Goal: Transaction & Acquisition: Purchase product/service

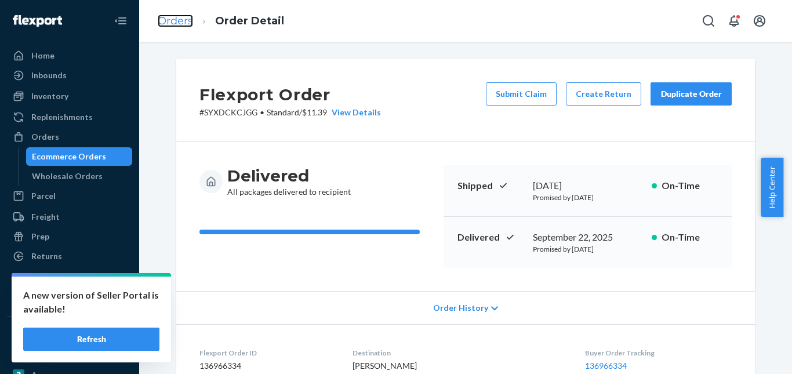
click at [179, 19] on link "Orders" at bounding box center [175, 20] width 35 height 13
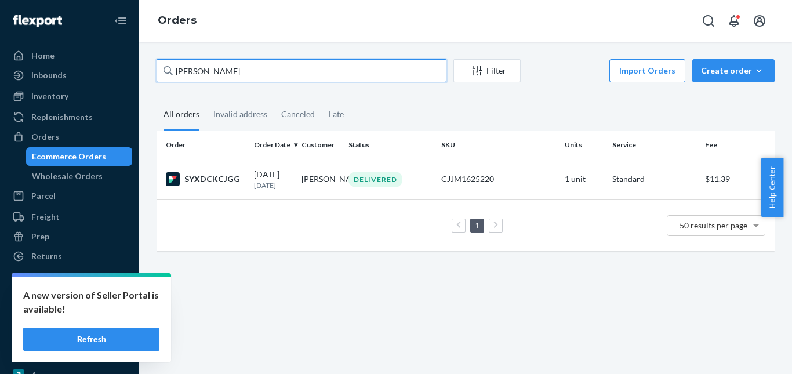
drag, startPoint x: 228, startPoint y: 79, endPoint x: 250, endPoint y: 79, distance: 22.0
click at [147, 79] on div "[PERSON_NAME] Filter Import Orders Create order Ecommerce order Removal order A…" at bounding box center [465, 208] width 653 height 332
paste input "[PERSON_NAME]"
type input "[PERSON_NAME]"
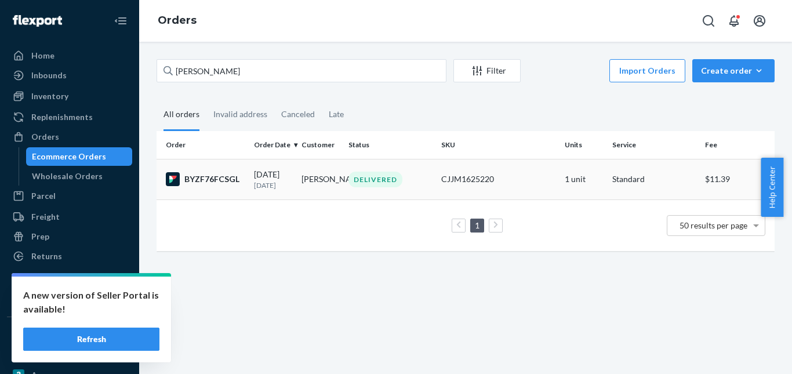
click at [365, 181] on div "DELIVERED" at bounding box center [375, 180] width 54 height 16
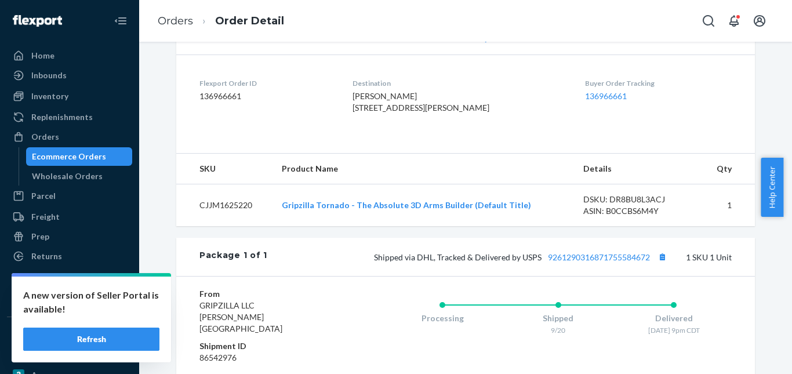
scroll to position [290, 0]
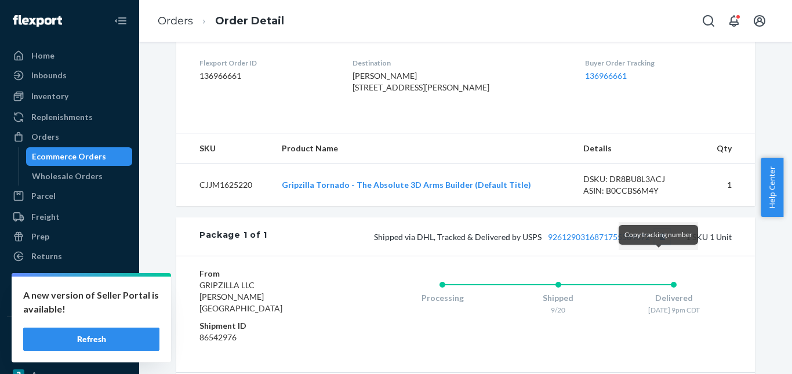
click at [656, 244] on button "Copy tracking number" at bounding box center [661, 236] width 15 height 15
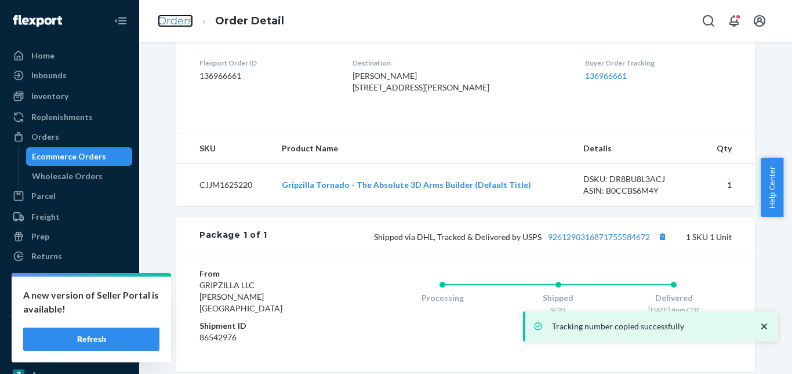
click at [187, 21] on link "Orders" at bounding box center [175, 20] width 35 height 13
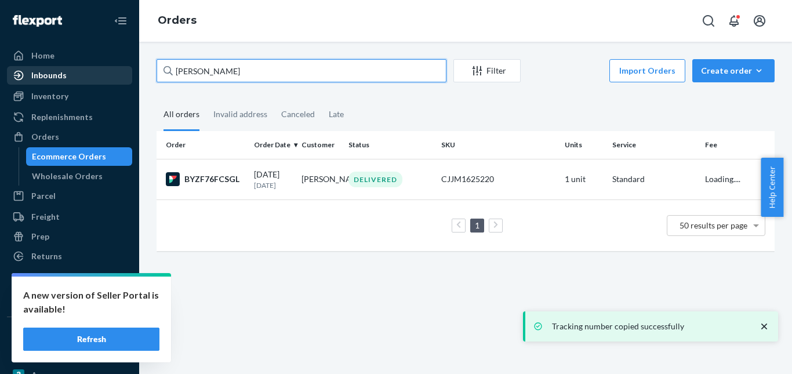
click at [120, 74] on div "Home Inbounds Shipping Plans Problems Inventory Products Replenishments Orders …" at bounding box center [396, 187] width 792 height 374
paste input "[PERSON_NAME]"
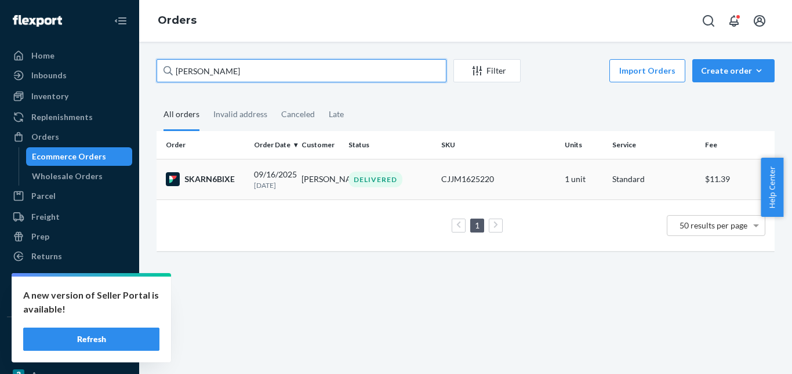
type input "[PERSON_NAME]"
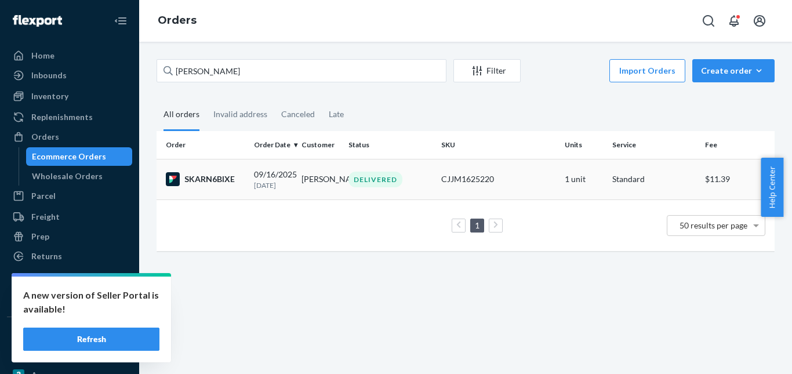
click at [353, 179] on div "DELIVERED" at bounding box center [375, 180] width 54 height 16
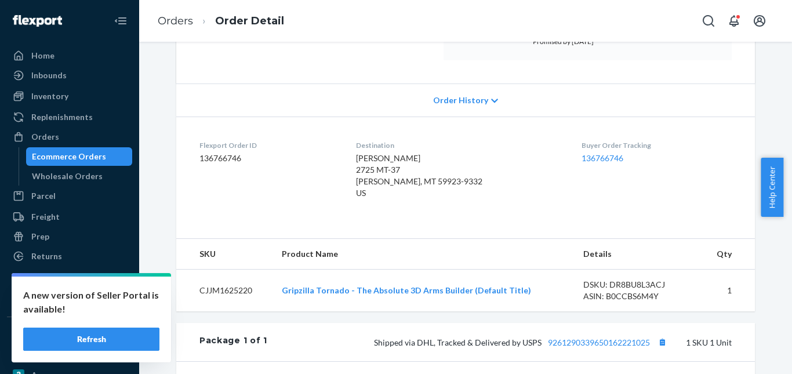
scroll to position [232, 0]
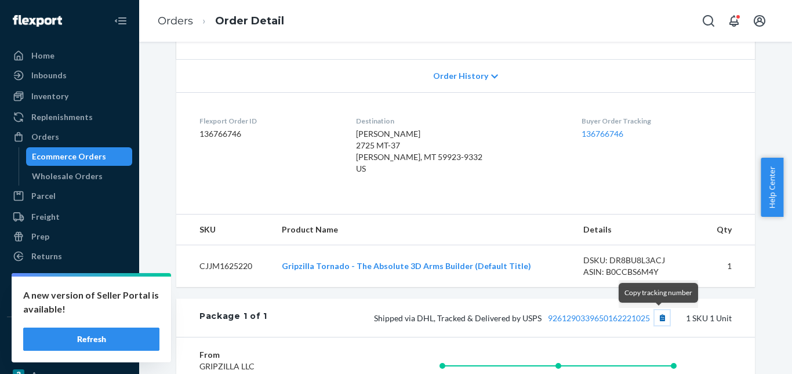
click at [656, 314] on button "Copy tracking number" at bounding box center [661, 317] width 15 height 15
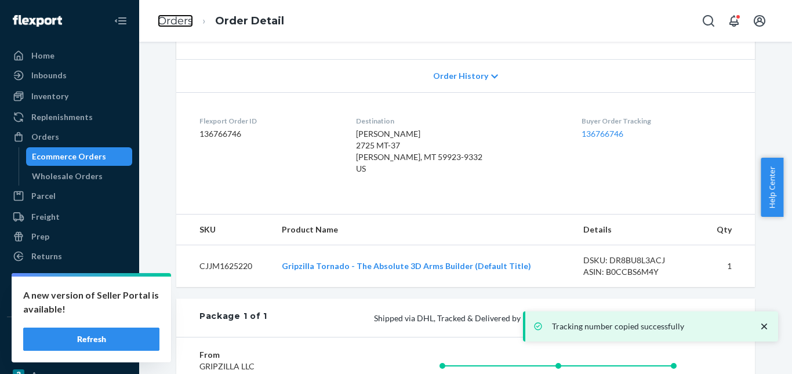
click at [187, 24] on link "Orders" at bounding box center [175, 20] width 35 height 13
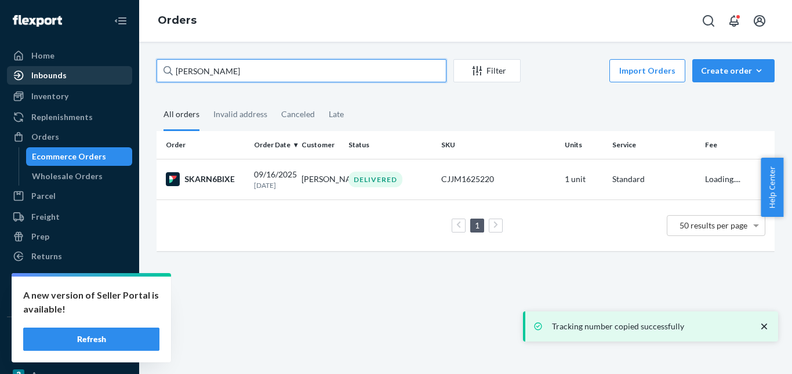
drag, startPoint x: 106, startPoint y: 70, endPoint x: 117, endPoint y: 68, distance: 11.7
click at [79, 69] on div "Home Inbounds Shipping Plans Problems Inventory Products Replenishments Orders …" at bounding box center [396, 187] width 792 height 374
paste input "[PERSON_NAME]"
type input "[PERSON_NAME]"
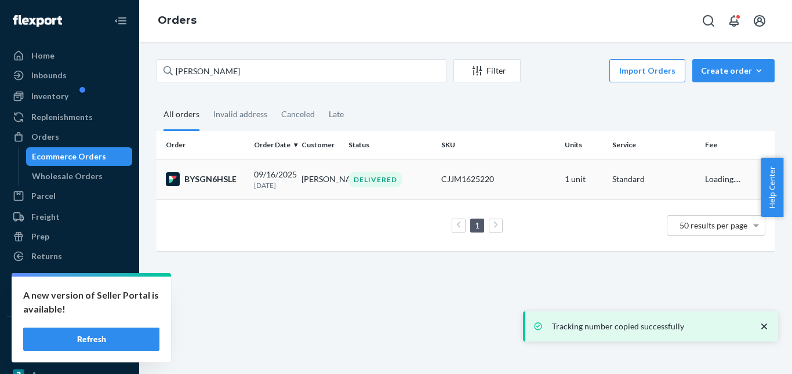
click at [360, 180] on div "DELIVERED" at bounding box center [375, 180] width 54 height 16
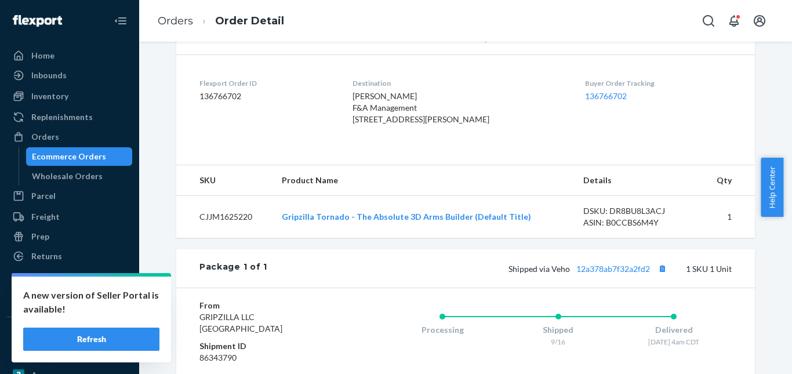
scroll to position [290, 0]
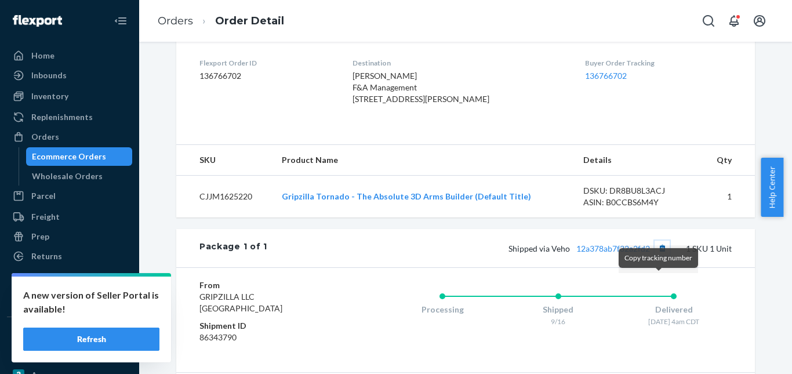
click at [657, 256] on button "Copy tracking number" at bounding box center [661, 248] width 15 height 15
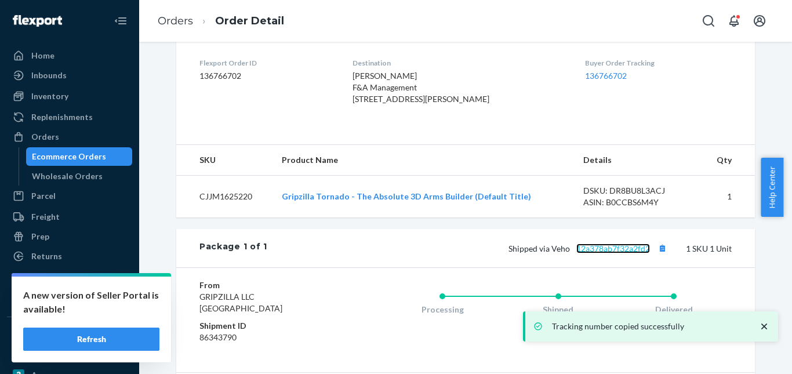
drag, startPoint x: 614, startPoint y: 282, endPoint x: 612, endPoint y: 274, distance: 8.4
click at [615, 253] on link "12a378ab7f32a2fd2" at bounding box center [613, 248] width 74 height 10
click at [172, 13] on ol "Orders Order Detail" at bounding box center [220, 21] width 145 height 34
drag, startPoint x: 173, startPoint y: 17, endPoint x: 224, endPoint y: 52, distance: 61.7
click at [174, 18] on link "Orders" at bounding box center [175, 20] width 35 height 13
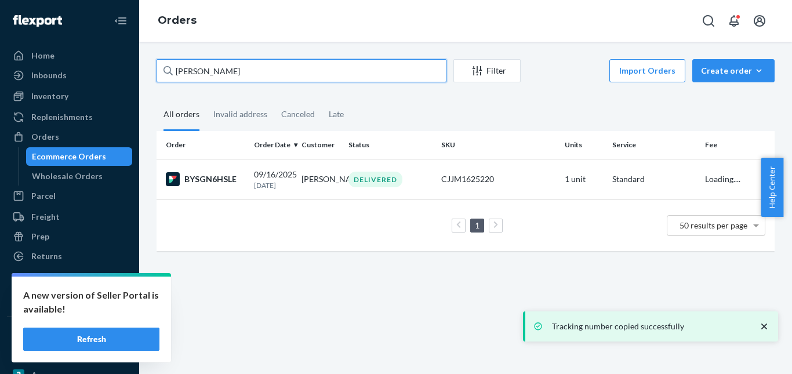
click at [236, 77] on input "[PERSON_NAME]" at bounding box center [302, 70] width 290 height 23
paste input "[PERSON_NAME]"
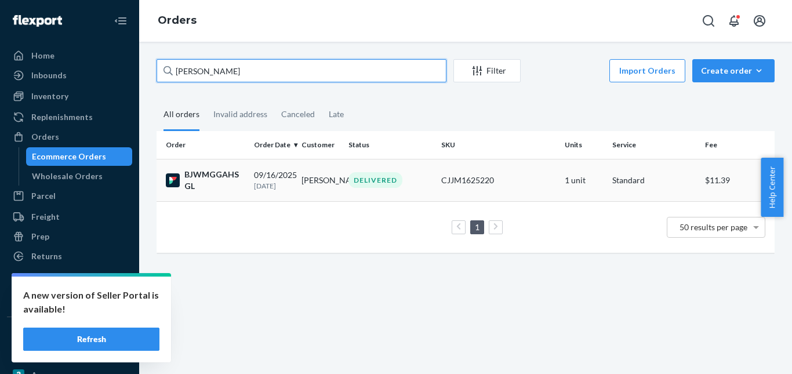
type input "[PERSON_NAME]"
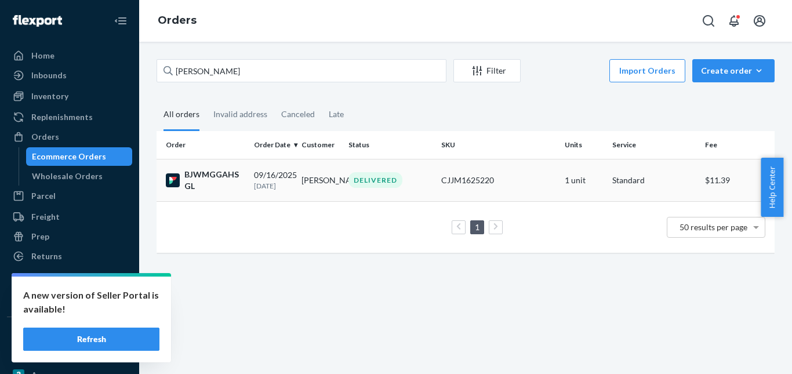
click at [351, 177] on div "DELIVERED" at bounding box center [375, 180] width 54 height 16
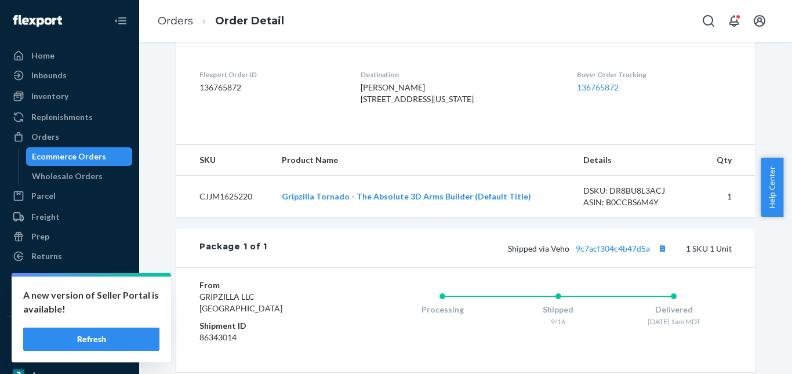
scroll to position [406, 0]
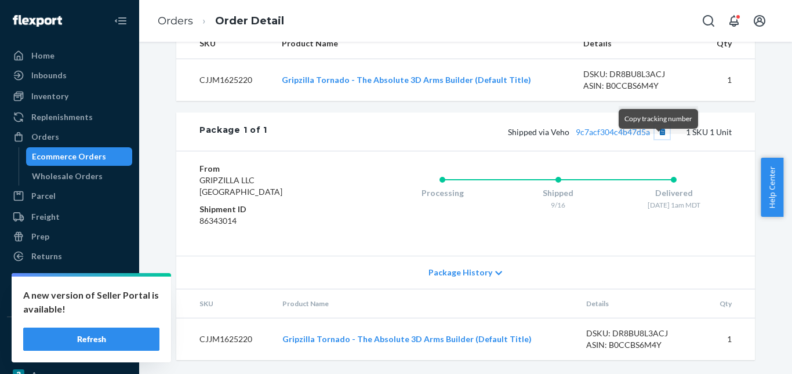
click at [658, 139] on button "Copy tracking number" at bounding box center [661, 131] width 15 height 15
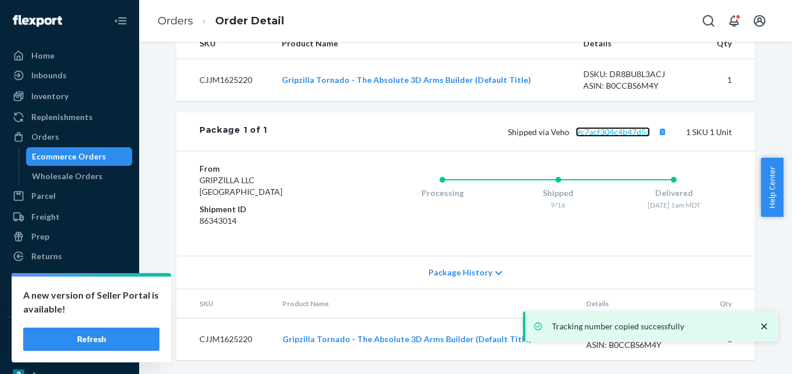
click at [616, 137] on link "9c7acf304c4b47d5a" at bounding box center [613, 132] width 74 height 10
click at [177, 16] on link "Orders" at bounding box center [175, 20] width 35 height 13
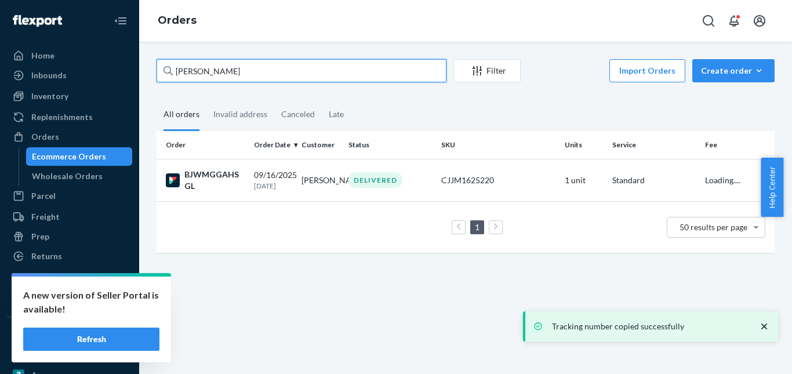
drag, startPoint x: 206, startPoint y: 71, endPoint x: 169, endPoint y: 71, distance: 37.1
click at [147, 71] on div "[PERSON_NAME] Filter Import Orders Create order Ecommerce order Removal order A…" at bounding box center [465, 208] width 653 height 332
paste input "[PERSON_NAME]"
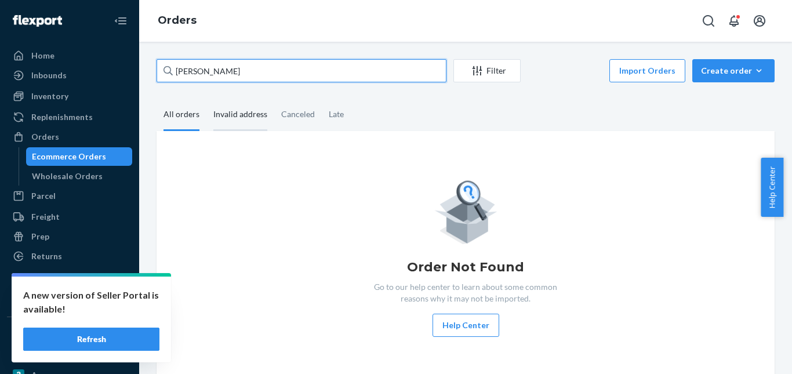
type input "[PERSON_NAME]"
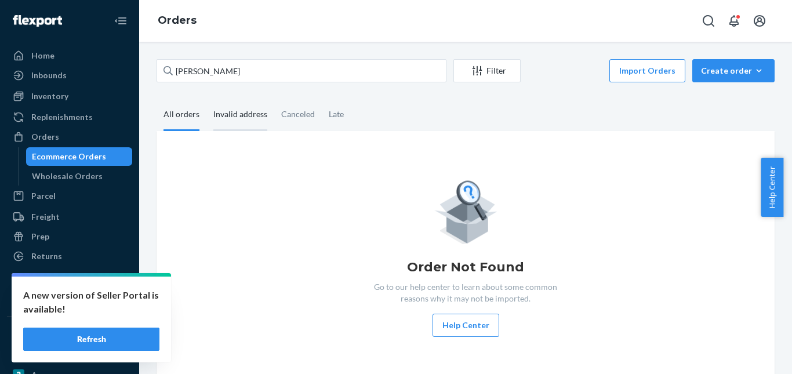
click at [247, 121] on div "Invalid address" at bounding box center [240, 115] width 54 height 32
click at [206, 99] on input "Invalid address" at bounding box center [206, 99] width 0 height 0
click at [177, 116] on div "All orders" at bounding box center [181, 115] width 36 height 32
click at [157, 99] on input "All orders" at bounding box center [157, 99] width 0 height 0
click at [717, 77] on button "Create order Ecommerce order Removal order" at bounding box center [733, 70] width 82 height 23
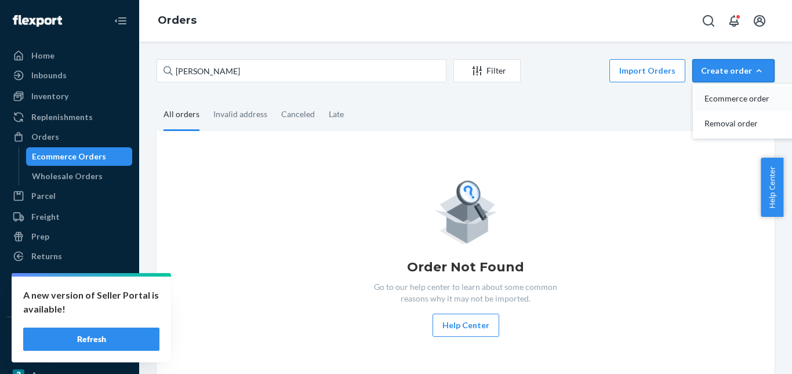
click at [725, 94] on span "Ecommerce order" at bounding box center [740, 98] width 72 height 8
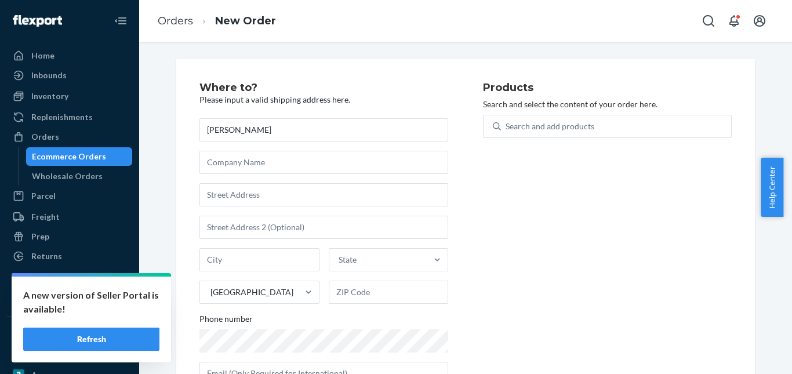
type input "[PERSON_NAME]"
drag, startPoint x: 244, startPoint y: 198, endPoint x: 289, endPoint y: 205, distance: 45.7
click at [246, 198] on input "text" at bounding box center [323, 194] width 249 height 23
paste input "[STREET_ADDRESS]"
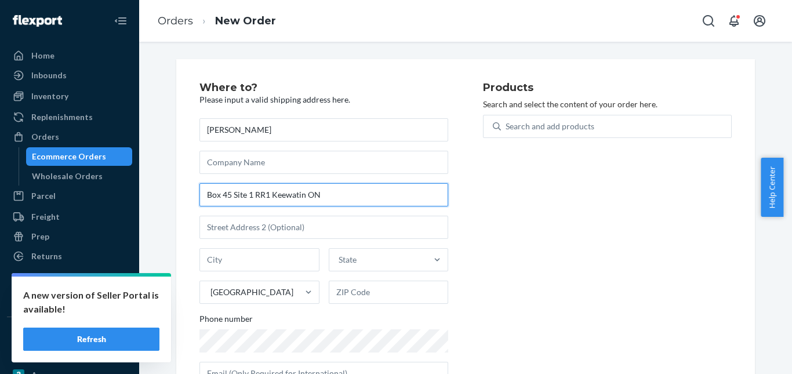
drag, startPoint x: 225, startPoint y: 195, endPoint x: 176, endPoint y: 198, distance: 49.3
click at [176, 198] on div "Where to? Please input a valid shipping address here. [PERSON_NAME] [STREET_ADD…" at bounding box center [465, 238] width 579 height 358
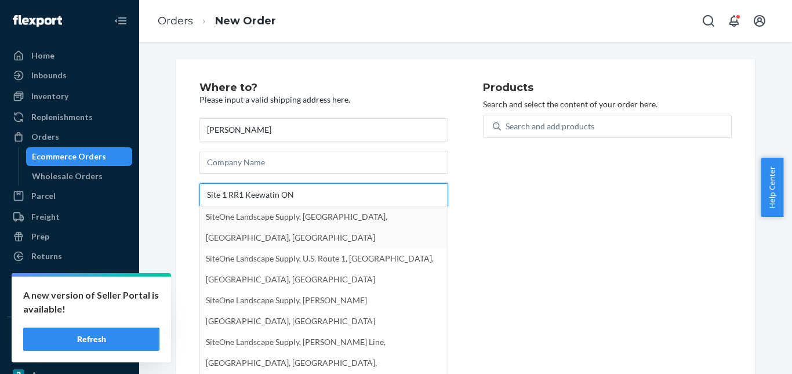
click at [203, 194] on input "Site 1 RR1 Keewatin ON" at bounding box center [323, 194] width 249 height 23
click at [204, 194] on input "Site 1 RR1 Keewatin ON" at bounding box center [323, 194] width 249 height 23
click at [297, 192] on input "Site 1 RR1 Keewatin ON" at bounding box center [323, 194] width 249 height 23
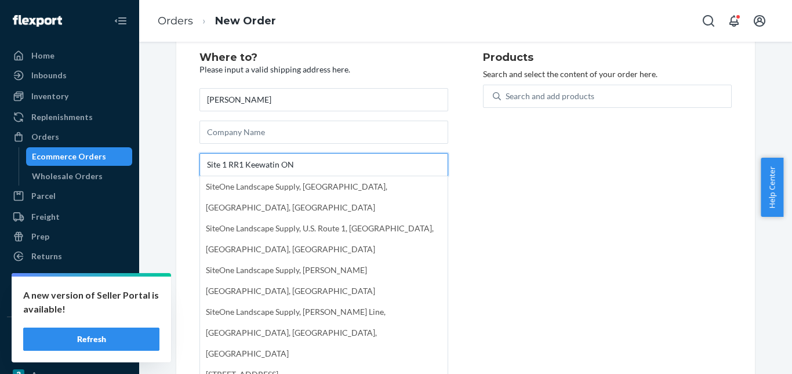
scroll to position [43, 0]
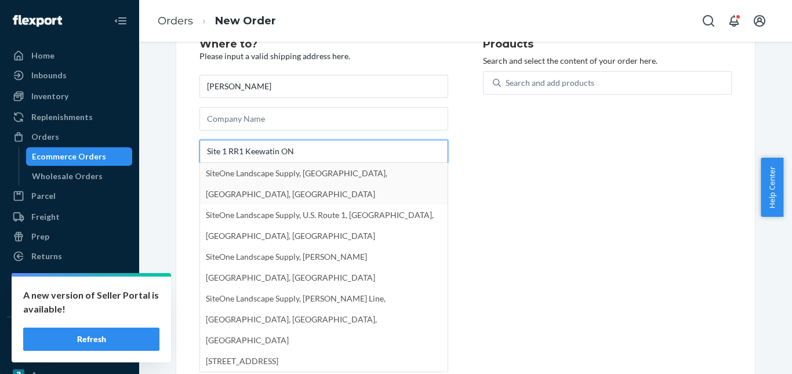
drag, startPoint x: 241, startPoint y: 148, endPoint x: 295, endPoint y: 148, distance: 53.9
click at [295, 148] on input "Site 1 RR1 Keewatin ON" at bounding box center [323, 151] width 249 height 23
type input "Site 1 RR1"
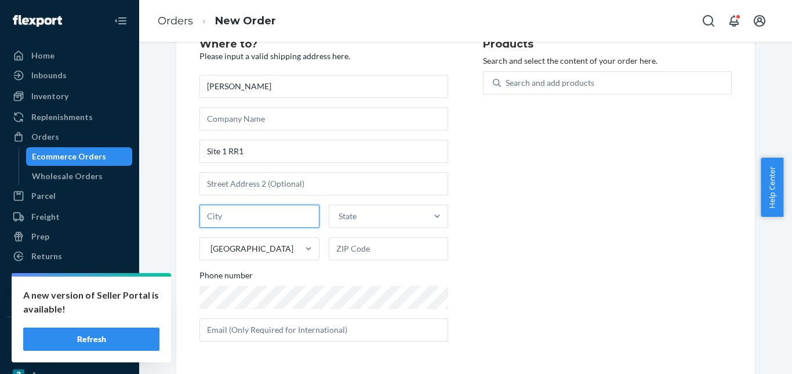
paste input "Keewatin ON"
click at [236, 216] on input "Keewatin ON" at bounding box center [259, 216] width 120 height 23
click at [242, 215] on input "Keewatin ON" at bounding box center [259, 216] width 120 height 23
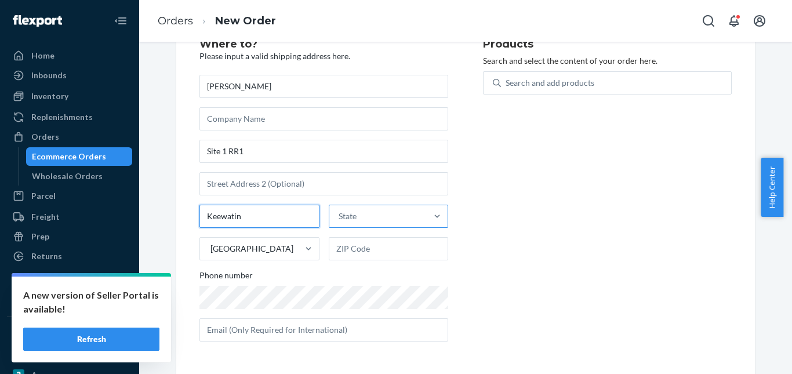
type input "Keewatin"
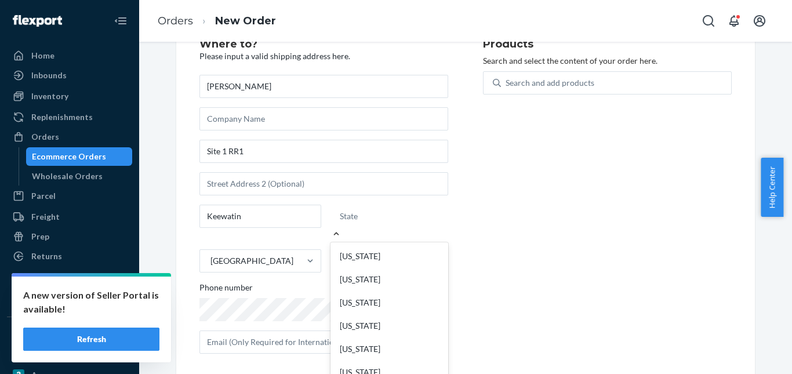
click at [373, 217] on div "State" at bounding box center [389, 216] width 118 height 23
click at [341, 217] on input "option [US_STATE] focused, 1 of 59. 59 results available. Use Up and Down to ch…" at bounding box center [340, 216] width 1 height 12
paste input "ON"
type input "ON"
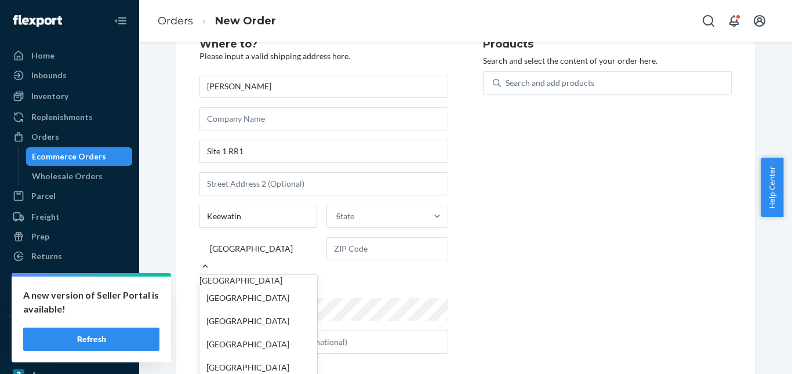
click at [257, 247] on div "[GEOGRAPHIC_DATA]" at bounding box center [258, 248] width 118 height 23
click at [210, 247] on input "option [GEOGRAPHIC_DATA] focused, 1 of 241. 241 results available. Use Up and D…" at bounding box center [209, 249] width 1 height 12
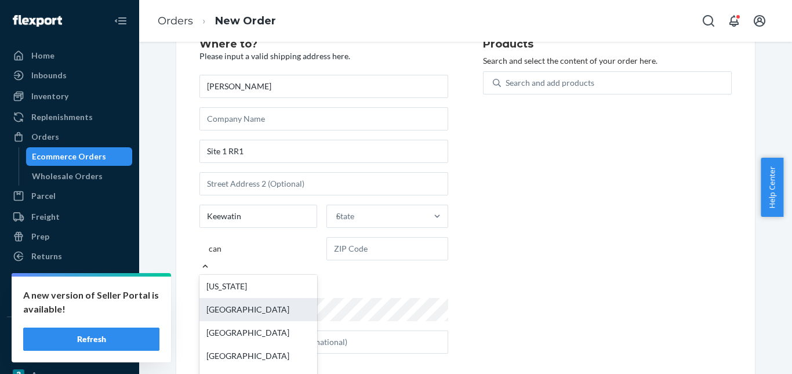
type input "cana"
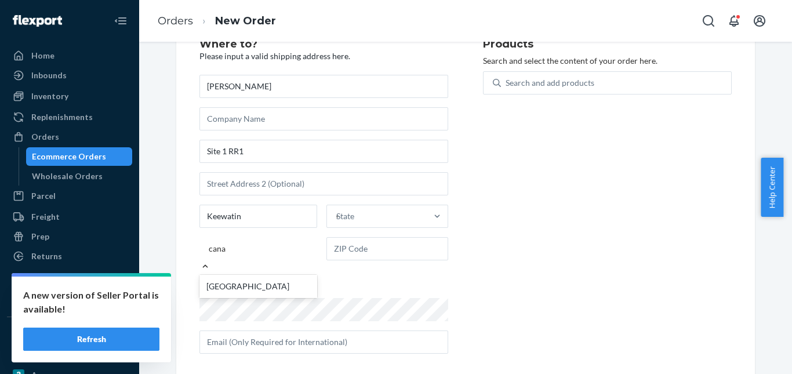
click at [234, 276] on div "[GEOGRAPHIC_DATA]" at bounding box center [258, 286] width 118 height 23
click at [227, 254] on input "cana" at bounding box center [218, 249] width 18 height 12
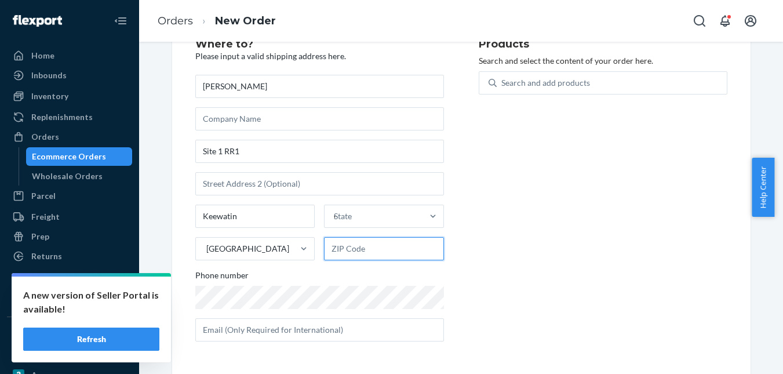
click at [362, 246] on input "text" at bounding box center [384, 248] width 120 height 23
paste input "P0X 1C0"
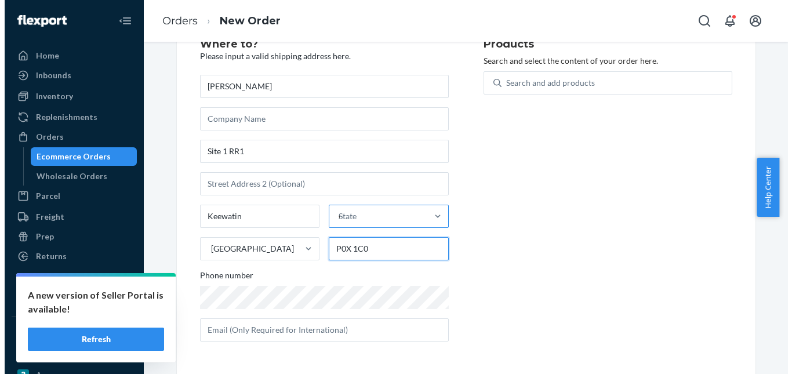
scroll to position [0, 0]
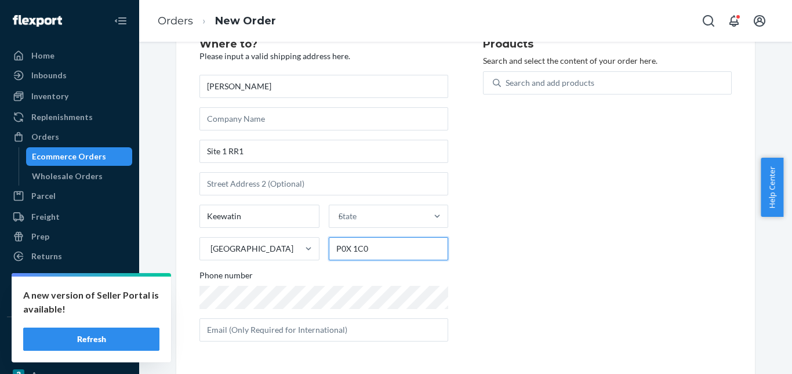
type input "P0X 1C0"
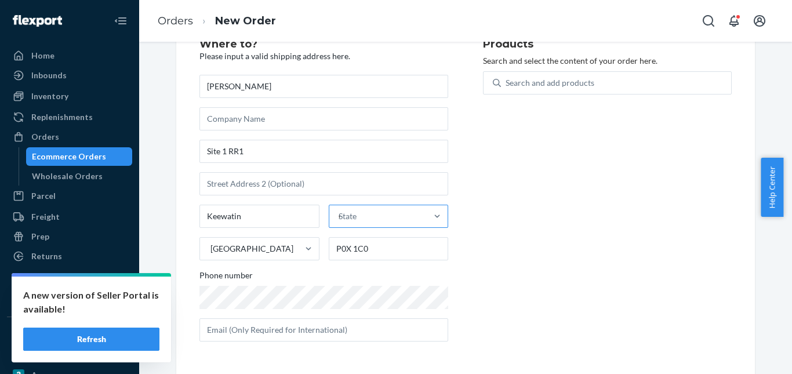
click at [358, 219] on div "State ON" at bounding box center [378, 216] width 98 height 23
click at [340, 219] on input "ON" at bounding box center [339, 216] width 1 height 12
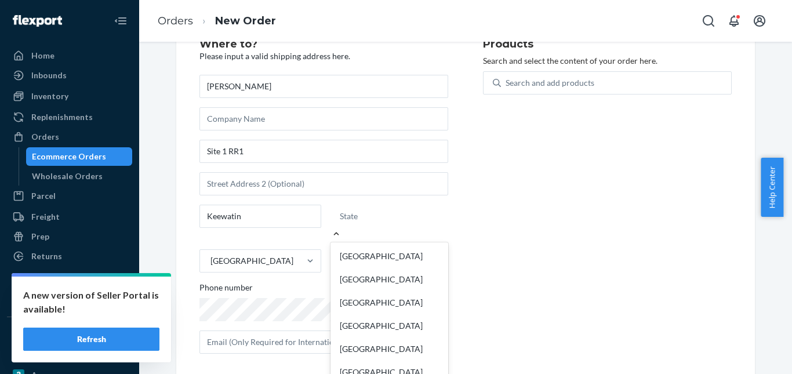
paste input "ON"
type input "ON"
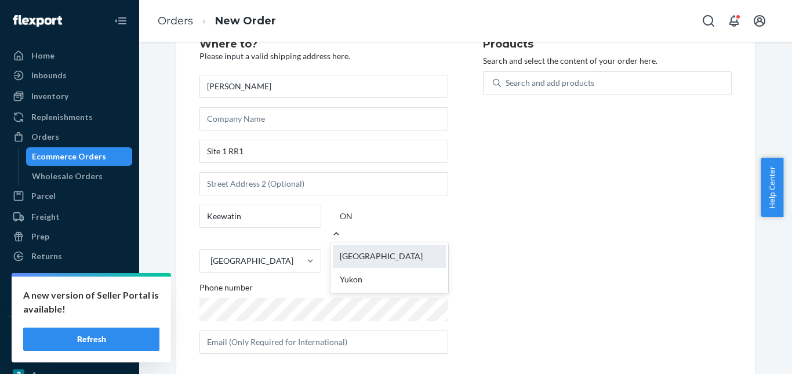
click at [357, 245] on div "[GEOGRAPHIC_DATA]" at bounding box center [389, 256] width 113 height 23
click at [355, 222] on input "ON" at bounding box center [347, 216] width 15 height 12
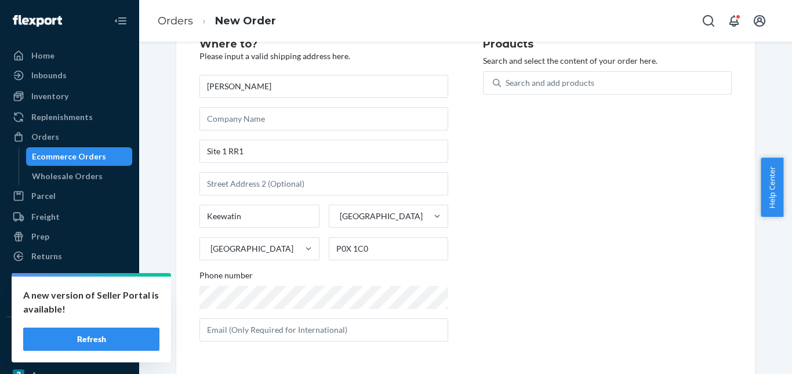
click at [528, 207] on div "Products Search and select the content of your order here. Search and add produ…" at bounding box center [607, 195] width 249 height 312
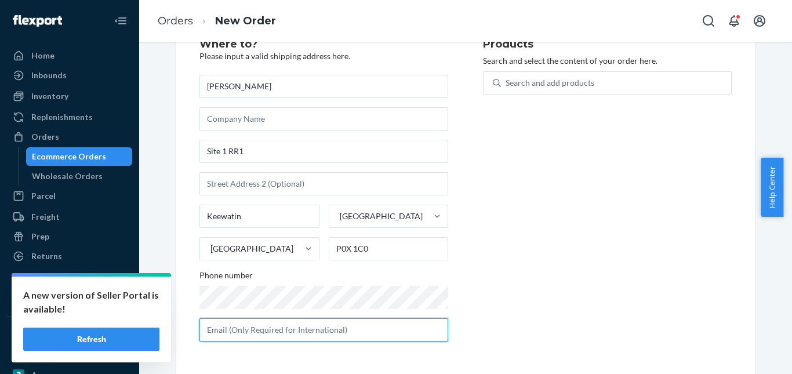
drag, startPoint x: 269, startPoint y: 330, endPoint x: 288, endPoint y: 312, distance: 25.9
click at [270, 330] on input "text" at bounding box center [323, 329] width 249 height 23
paste input "[EMAIL_ADDRESS][DOMAIN_NAME]"
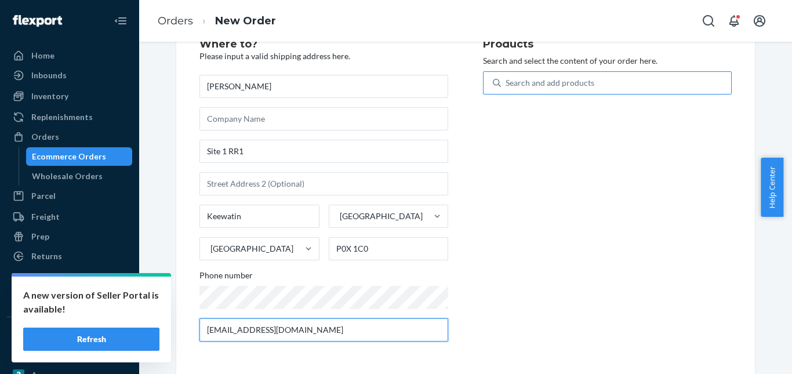
type input "[EMAIL_ADDRESS][DOMAIN_NAME]"
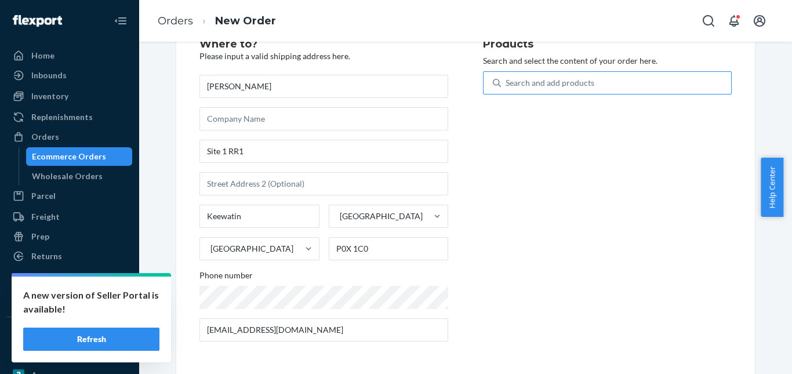
click at [530, 84] on div "Search and add products" at bounding box center [550, 83] width 89 height 12
click at [507, 84] on input "Search and add products" at bounding box center [506, 83] width 1 height 12
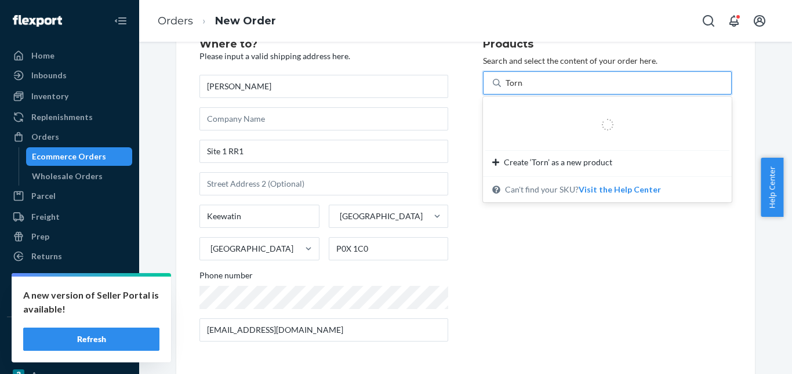
type input "Tornado"
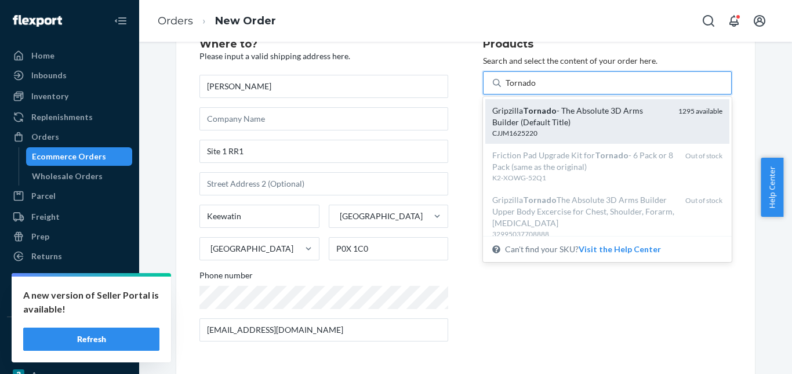
click at [537, 117] on div "Gripzilla Tornado - The Absolute 3D Arms Builder (Default Title)" at bounding box center [580, 116] width 177 height 23
click at [536, 89] on input "Tornado" at bounding box center [521, 83] width 31 height 12
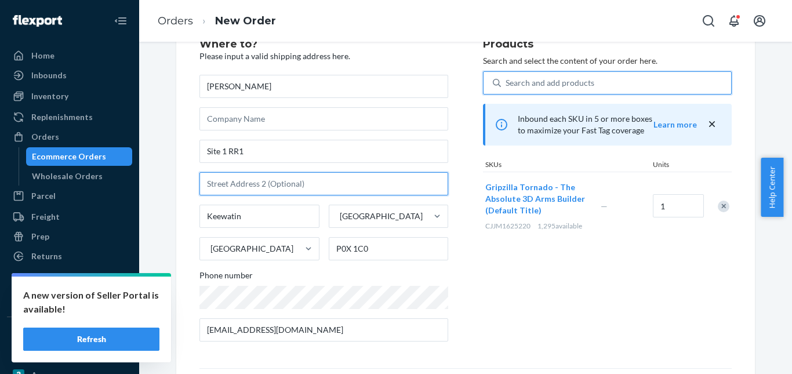
click at [249, 183] on input "text" at bounding box center [323, 183] width 249 height 23
paste input "Box 45"
type input "Box 45"
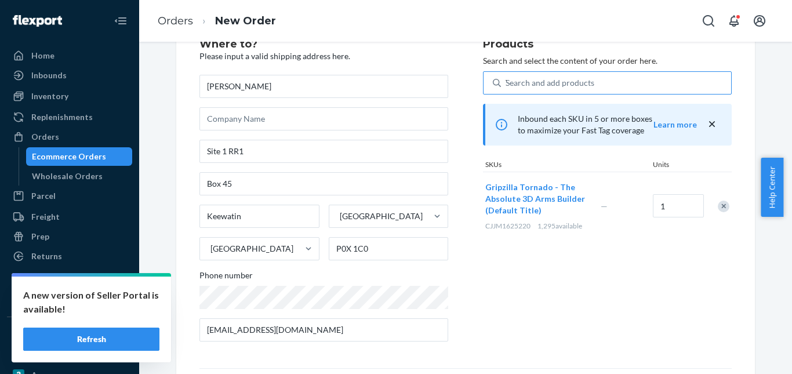
click at [539, 298] on div "Products Search and select the content of your order here. Search and add produ…" at bounding box center [607, 195] width 249 height 312
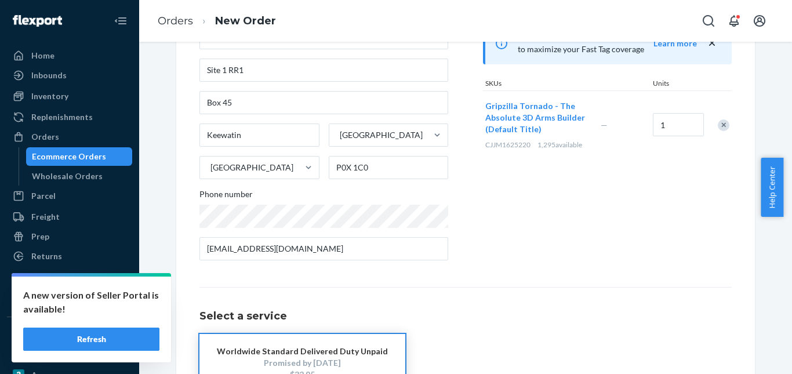
scroll to position [212, 0]
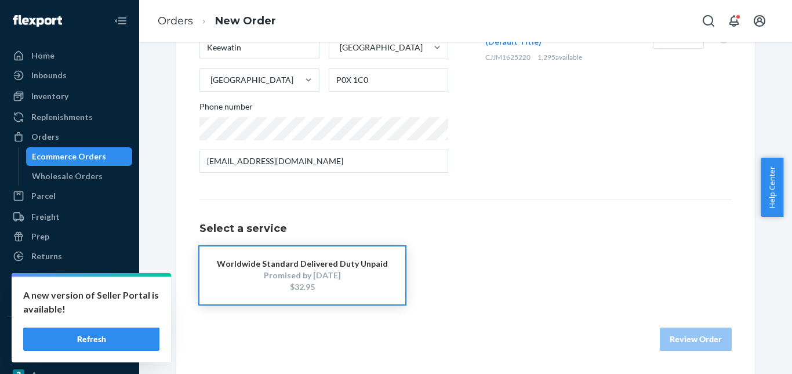
click at [303, 286] on div "$32.95" at bounding box center [302, 287] width 171 height 12
click at [667, 332] on button "Review Order" at bounding box center [696, 339] width 72 height 23
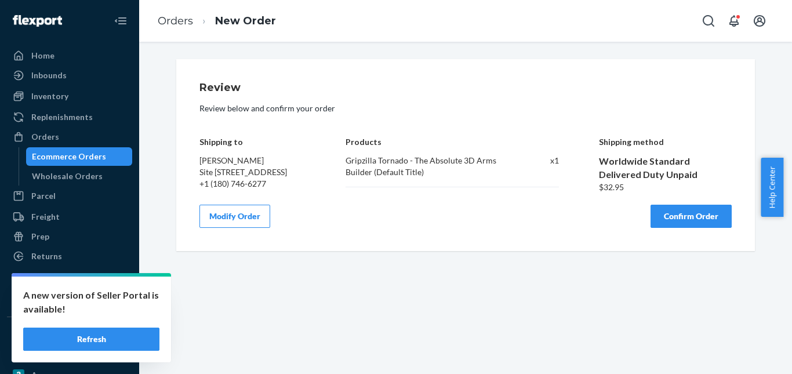
scroll to position [0, 0]
drag, startPoint x: 672, startPoint y: 238, endPoint x: 569, endPoint y: 239, distance: 103.8
click at [672, 228] on button "Confirm Order" at bounding box center [690, 216] width 81 height 23
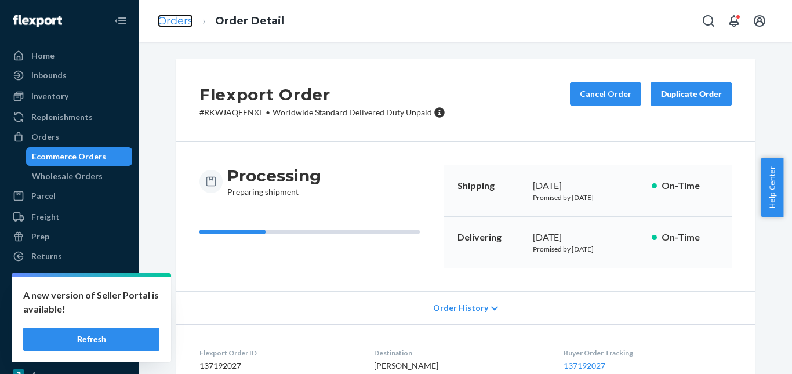
click at [183, 20] on link "Orders" at bounding box center [175, 20] width 35 height 13
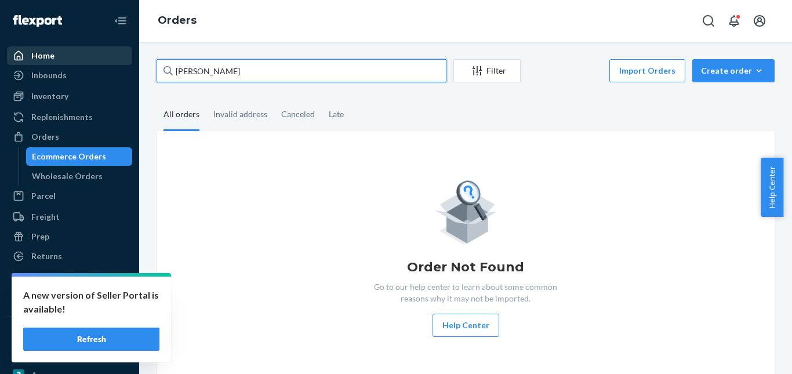
drag, startPoint x: 223, startPoint y: 68, endPoint x: 101, endPoint y: 64, distance: 121.8
click at [104, 65] on div "Home Inbounds Shipping Plans Problems Inventory Products Replenishments Orders …" at bounding box center [396, 187] width 792 height 374
paste input "[PERSON_NAME]"
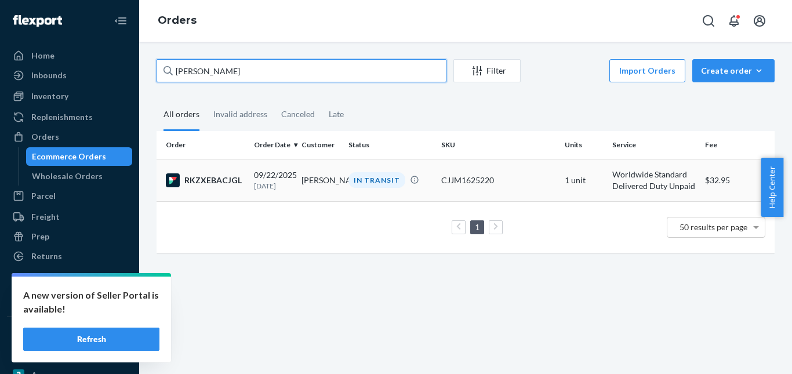
type input "[PERSON_NAME]"
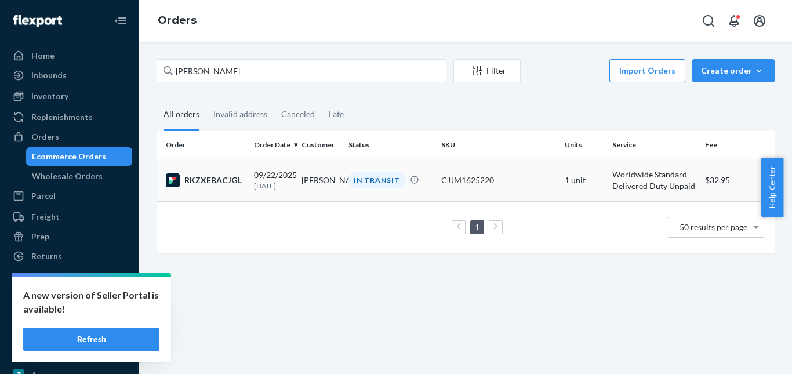
click at [372, 176] on div "IN TRANSIT" at bounding box center [376, 180] width 57 height 16
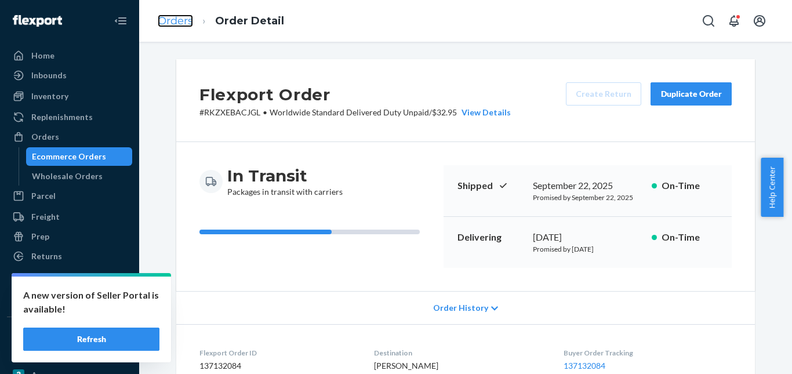
click at [187, 14] on link "Orders" at bounding box center [175, 20] width 35 height 13
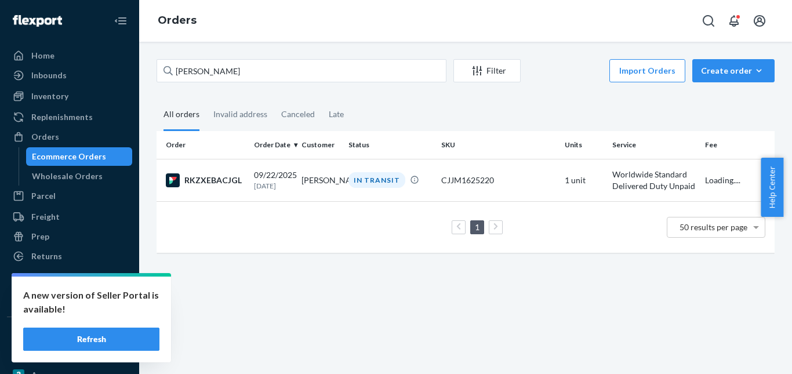
click at [183, 28] on li "Orders" at bounding box center [177, 20] width 39 height 15
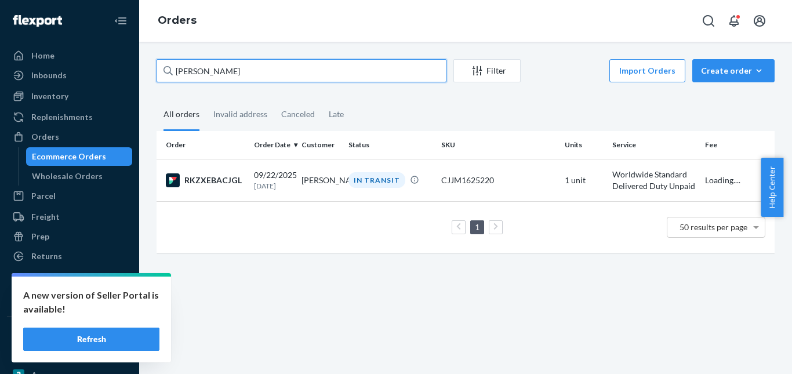
drag, startPoint x: 148, startPoint y: 71, endPoint x: 274, endPoint y: 68, distance: 126.4
click at [136, 71] on div "Home Inbounds Shipping Plans Problems Inventory Products Replenishments Orders …" at bounding box center [396, 187] width 792 height 374
paste input "[PERSON_NAME]"
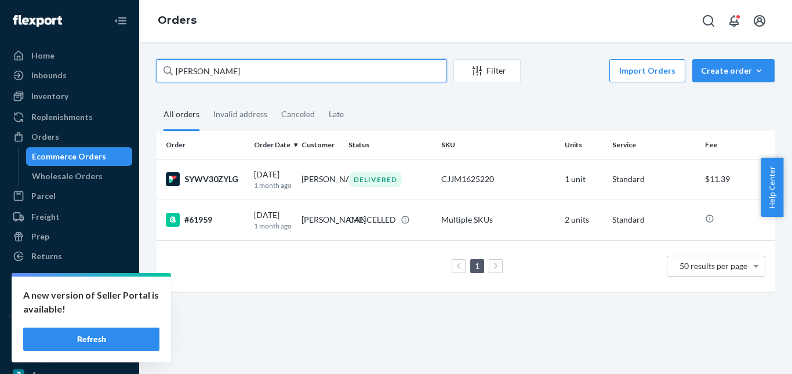
drag, startPoint x: 206, startPoint y: 73, endPoint x: 241, endPoint y: 72, distance: 34.8
click at [206, 73] on input "[PERSON_NAME]" at bounding box center [302, 70] width 290 height 23
paste input "[PERSON_NAME]"
click at [241, 72] on input "[PERSON_NAME]" at bounding box center [302, 70] width 290 height 23
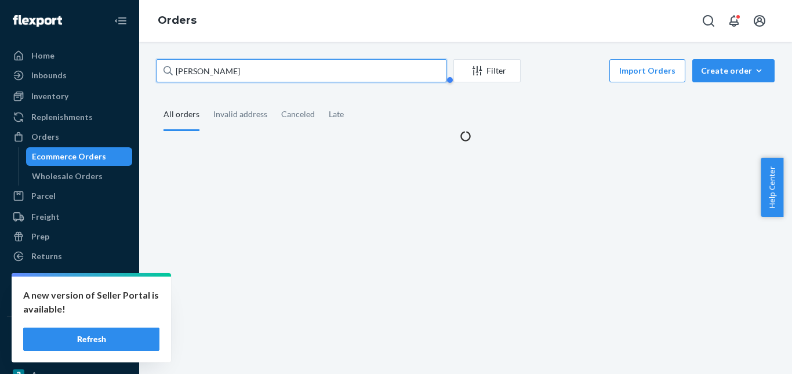
paste input "text"
type input "[PERSON_NAME]"
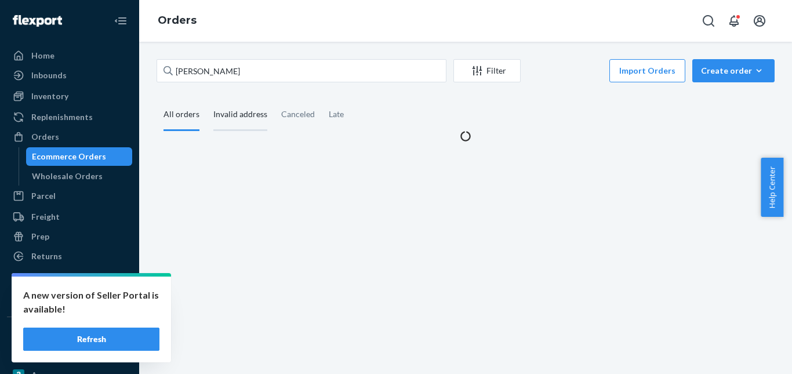
click at [243, 121] on div "Invalid address" at bounding box center [240, 115] width 54 height 32
click at [206, 99] on input "Invalid address" at bounding box center [206, 99] width 0 height 0
click at [195, 118] on div "All orders" at bounding box center [181, 115] width 36 height 32
click at [157, 99] on input "All orders" at bounding box center [157, 99] width 0 height 0
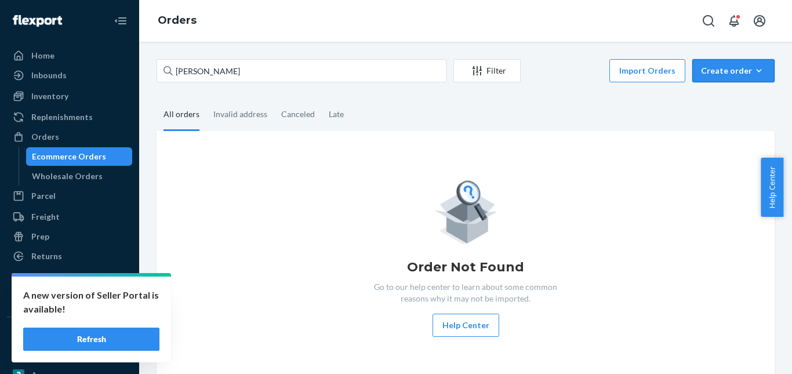
click at [729, 79] on button "Create order Ecommerce order Removal order" at bounding box center [733, 70] width 82 height 23
click at [722, 101] on span "Ecommerce order" at bounding box center [740, 98] width 72 height 8
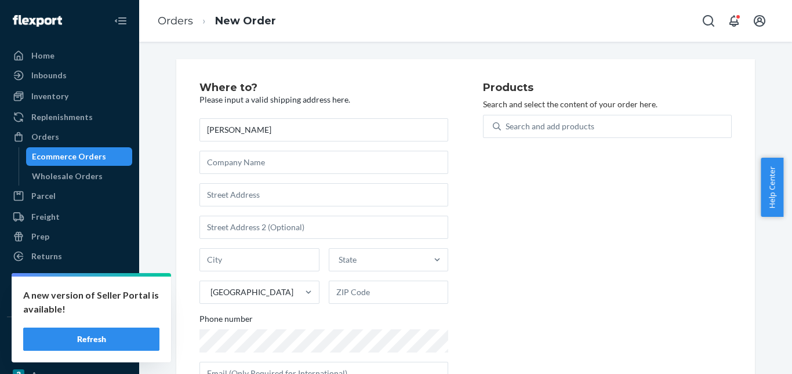
drag, startPoint x: 205, startPoint y: 131, endPoint x: 213, endPoint y: 129, distance: 9.0
click at [200, 130] on input "[PERSON_NAME]" at bounding box center [323, 129] width 249 height 23
click at [226, 130] on input "[PERSON_NAME]" at bounding box center [323, 129] width 249 height 23
type input "[PERSON_NAME]"
click at [271, 188] on input "text" at bounding box center [323, 194] width 249 height 23
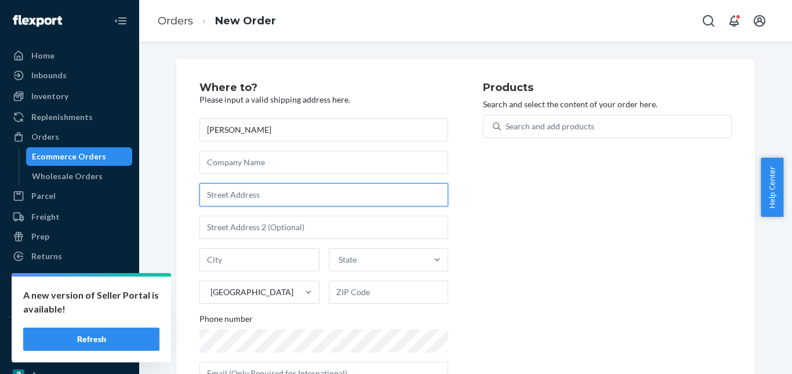
paste input "[STREET_ADDRESS]"
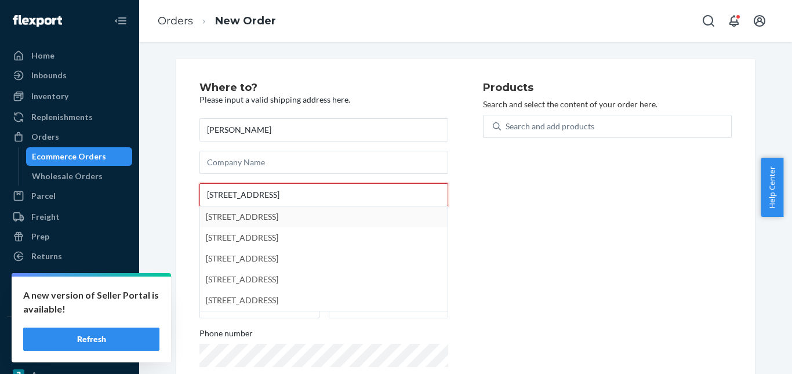
type input "[STREET_ADDRESS]"
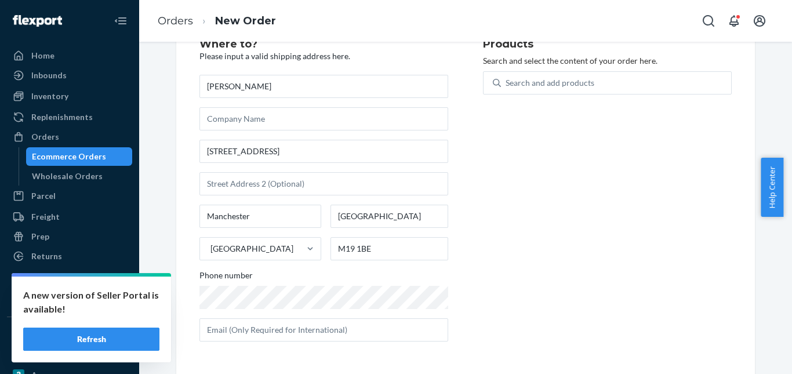
scroll to position [43, 0]
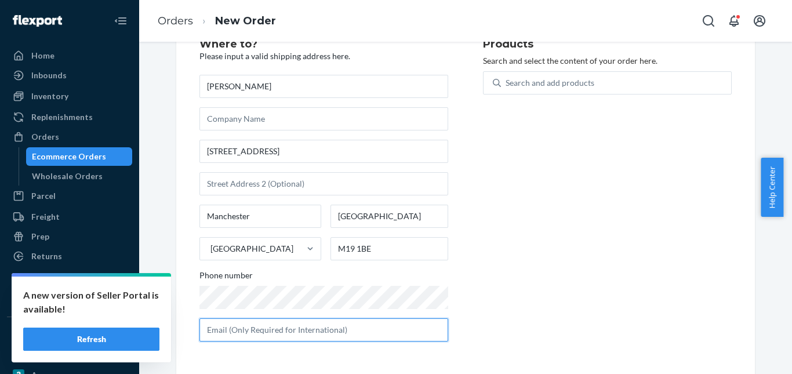
drag, startPoint x: 283, startPoint y: 323, endPoint x: 299, endPoint y: 312, distance: 19.5
click at [284, 323] on input "text" at bounding box center [323, 329] width 249 height 23
paste input "[EMAIL_ADDRESS][DOMAIN_NAME]"
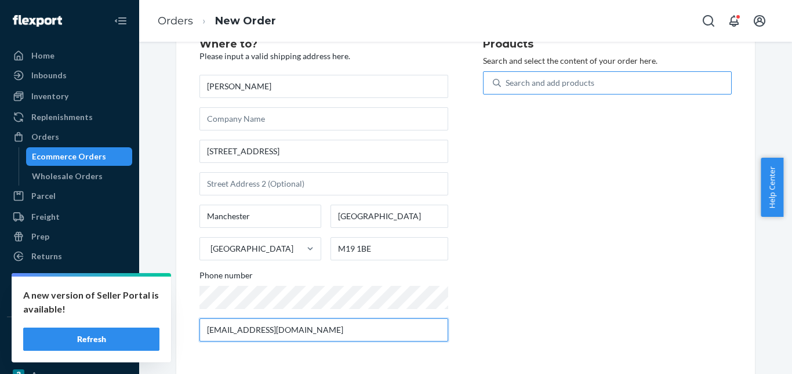
type input "[EMAIL_ADDRESS][DOMAIN_NAME]"
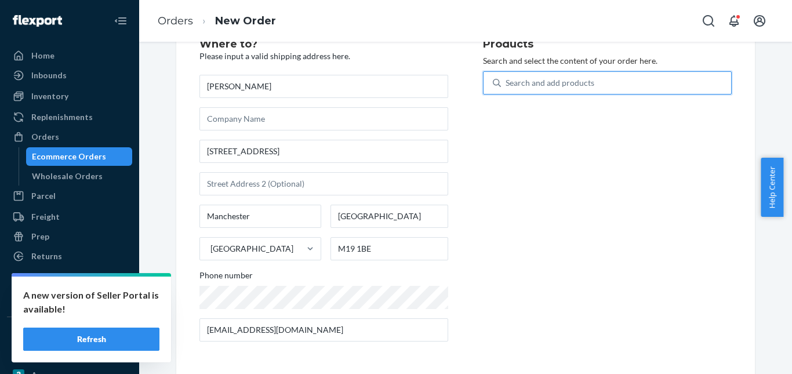
click at [544, 83] on div "Search and add products" at bounding box center [550, 83] width 89 height 12
click at [507, 83] on input "0 results available. Use Up and Down to choose options, press Enter to select t…" at bounding box center [506, 83] width 1 height 12
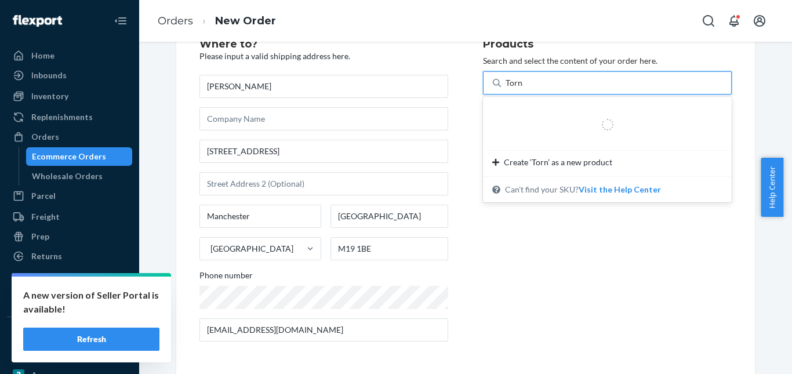
type input "Tornado"
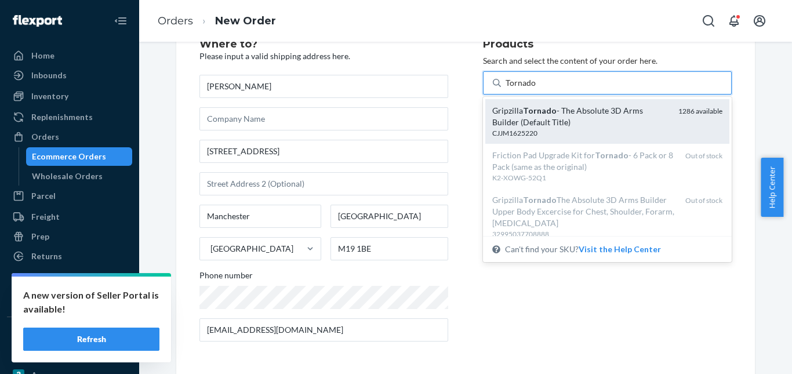
click at [582, 122] on div "Gripzilla Tornado - The Absolute 3D Arms Builder (Default Title)" at bounding box center [580, 116] width 177 height 23
click at [536, 89] on input "Tornado" at bounding box center [521, 83] width 31 height 12
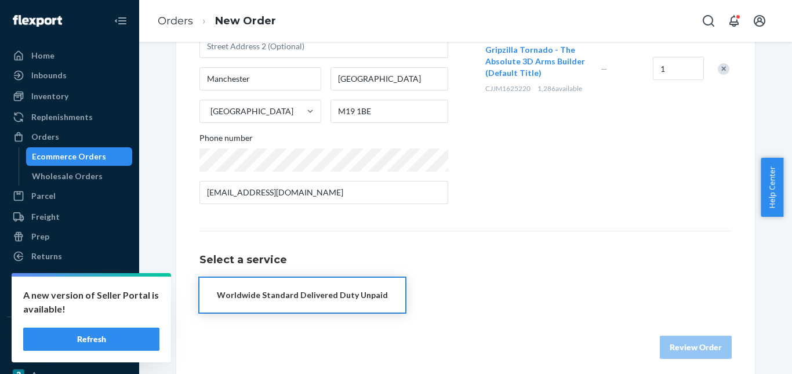
scroll to position [189, 0]
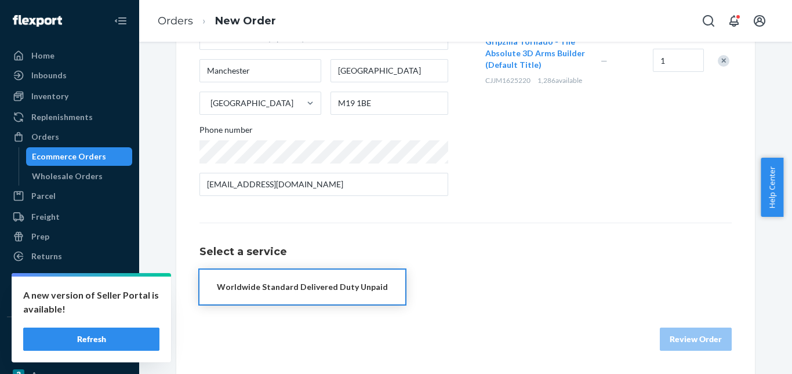
click at [329, 294] on button "Worldwide Standard Delivered Duty Unpaid" at bounding box center [302, 287] width 206 height 35
click at [685, 334] on div "Review Order" at bounding box center [465, 333] width 532 height 35
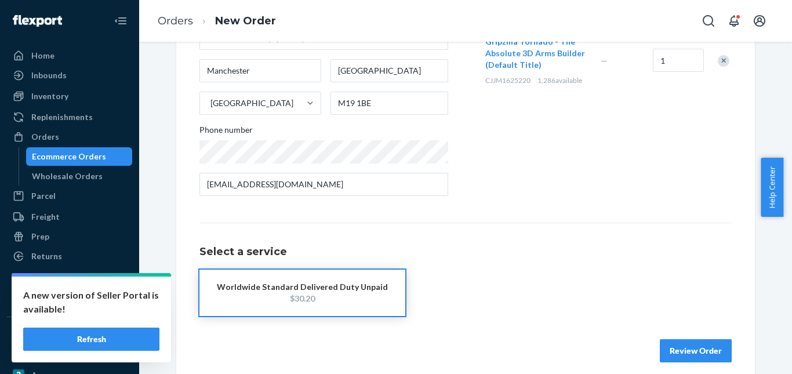
click at [688, 348] on button "Review Order" at bounding box center [696, 350] width 72 height 23
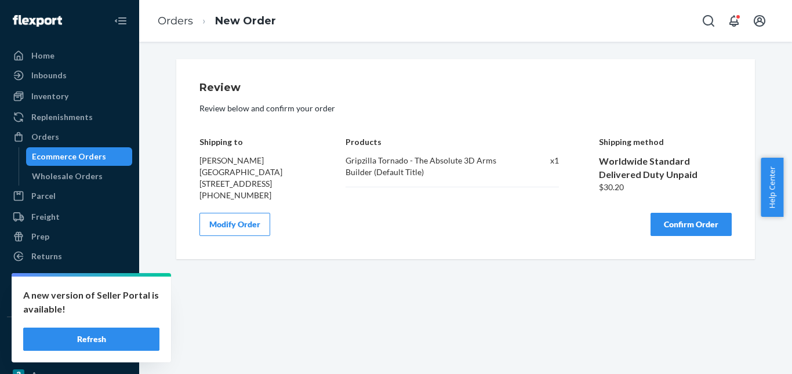
scroll to position [0, 0]
click at [685, 224] on div "Review Review below and confirm your order Shipping to [PERSON_NAME][GEOGRAPHIC…" at bounding box center [465, 159] width 532 height 154
click at [674, 234] on button "Confirm Order" at bounding box center [690, 224] width 81 height 23
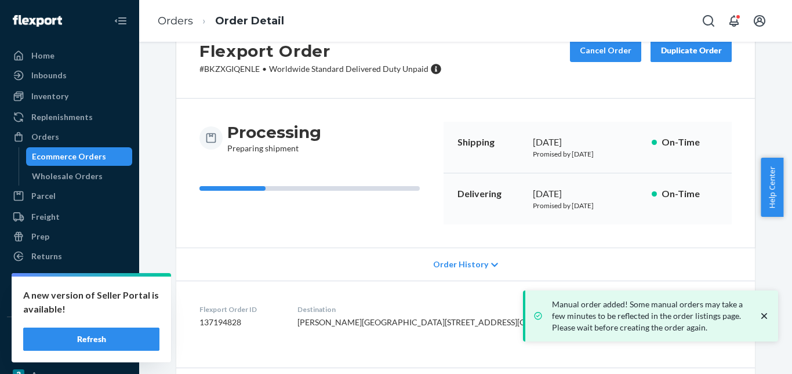
scroll to position [159, 0]
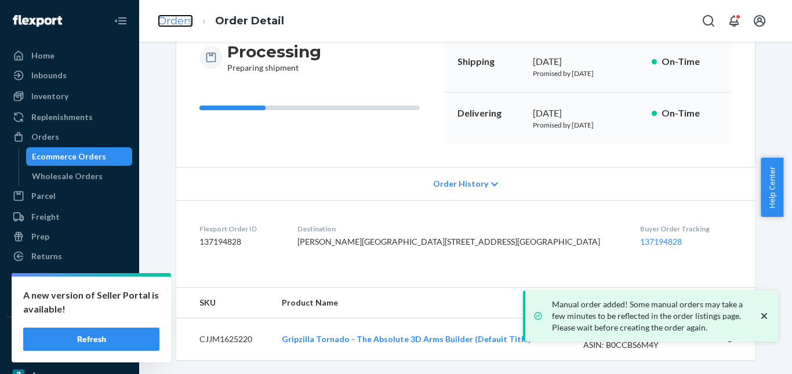
click at [171, 21] on link "Orders" at bounding box center [175, 20] width 35 height 13
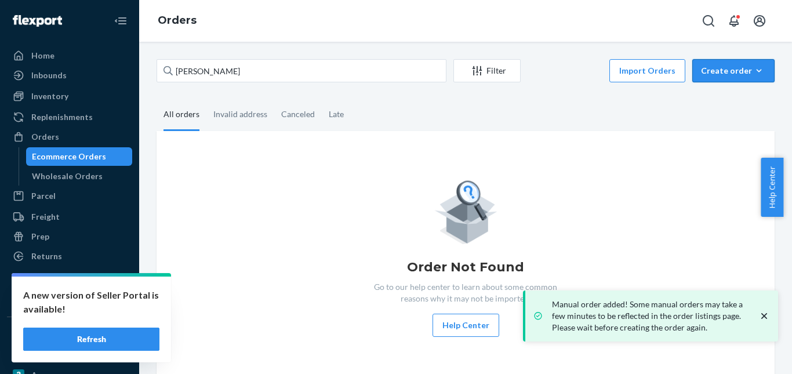
click at [718, 71] on div "Create order" at bounding box center [733, 71] width 65 height 12
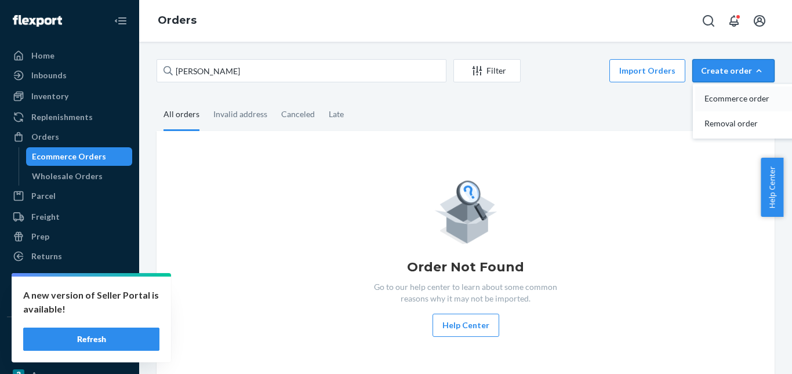
click at [722, 92] on button "Ecommerce order" at bounding box center [750, 98] width 111 height 25
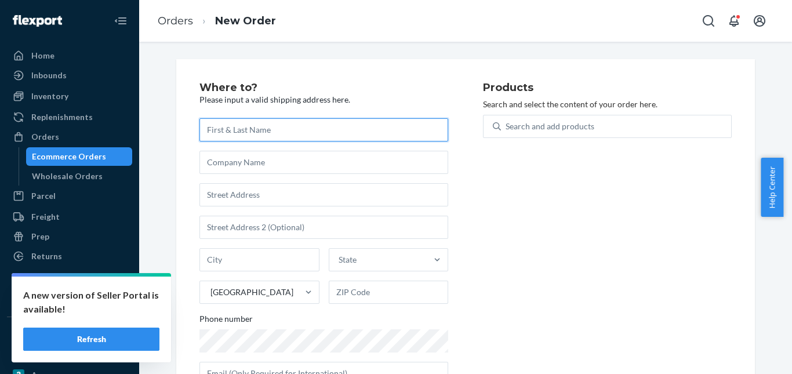
paste input "[PERSON_NAME]"
type input "[PERSON_NAME]"
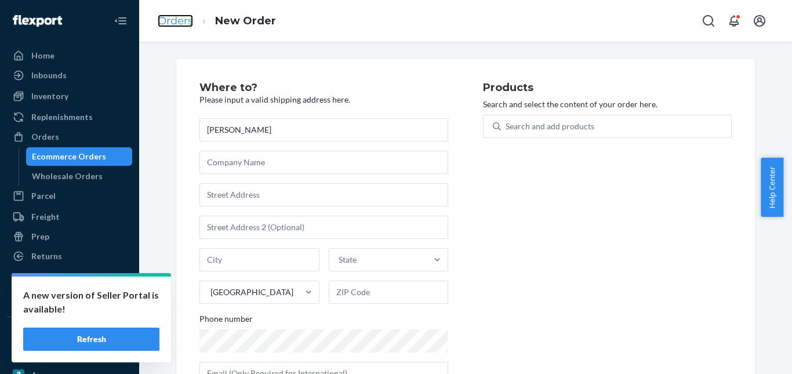
click at [181, 22] on link "Orders" at bounding box center [175, 20] width 35 height 13
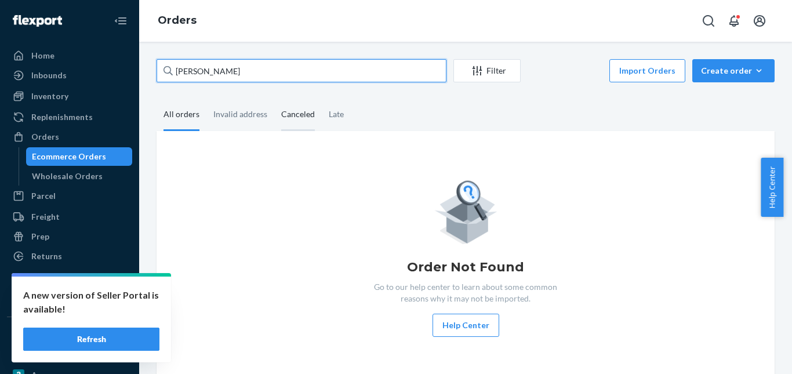
drag, startPoint x: 189, startPoint y: 75, endPoint x: 301, endPoint y: 112, distance: 118.4
click at [124, 75] on div "Home Inbounds Shipping Plans Problems Inventory Products Replenishments Orders …" at bounding box center [396, 187] width 792 height 374
paste input "[PERSON_NAME]"
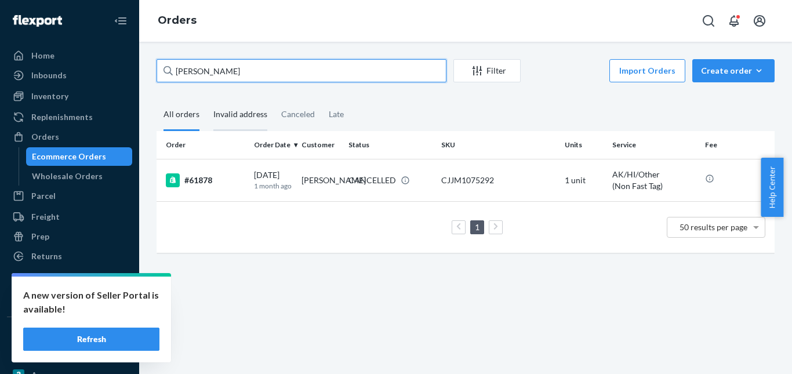
type input "[PERSON_NAME]"
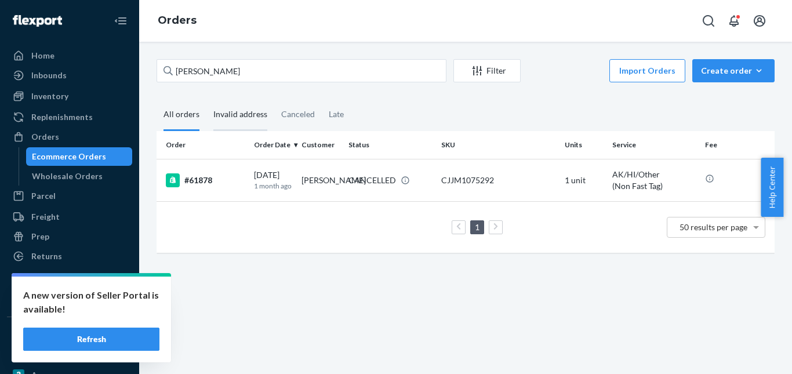
click at [226, 122] on div "Invalid address" at bounding box center [240, 115] width 54 height 32
click at [206, 99] on input "Invalid address" at bounding box center [206, 99] width 0 height 0
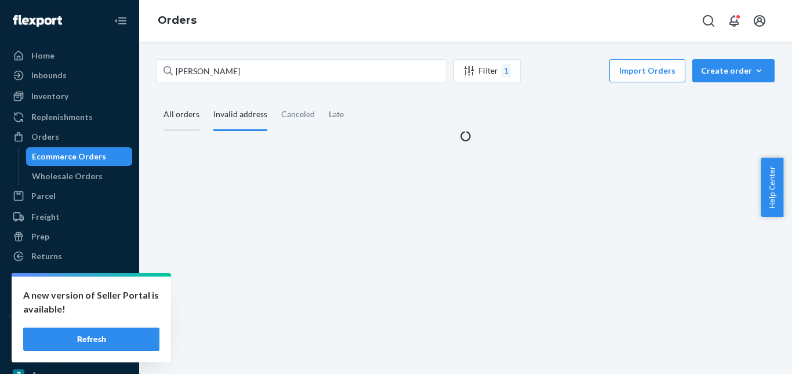
click at [183, 119] on div "All orders" at bounding box center [181, 115] width 36 height 32
click at [157, 99] on input "All orders" at bounding box center [157, 99] width 0 height 0
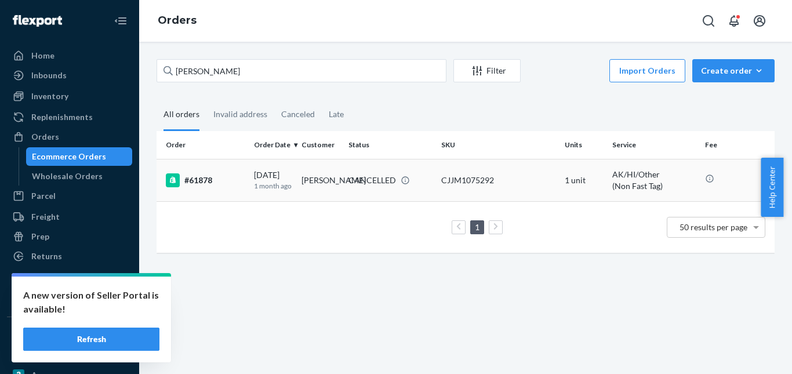
click at [371, 186] on div "CANCELLED" at bounding box center [372, 180] width 48 height 12
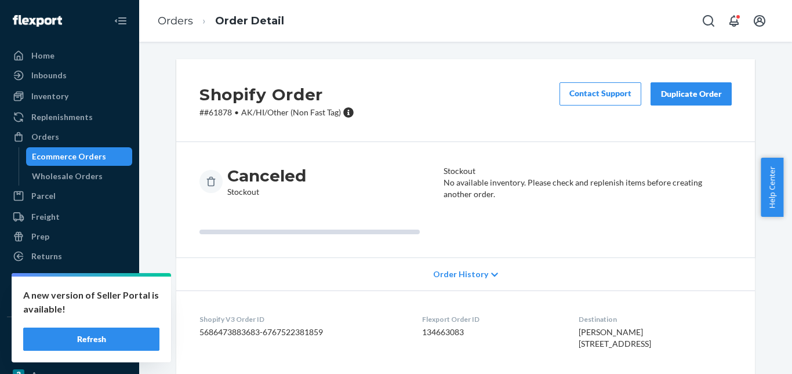
click at [677, 97] on div "Duplicate Order" at bounding box center [690, 94] width 61 height 12
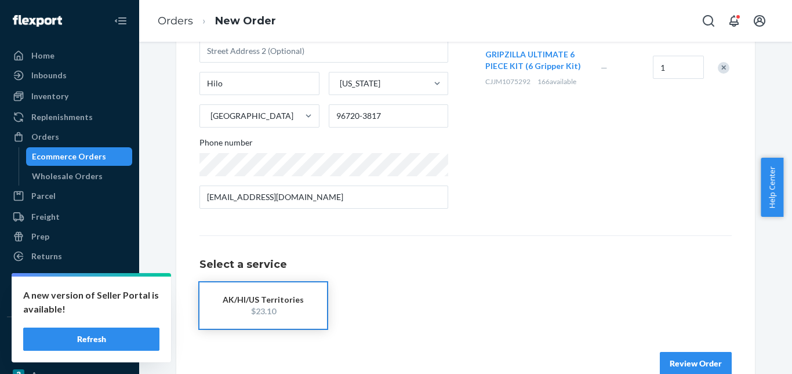
scroll to position [201, 0]
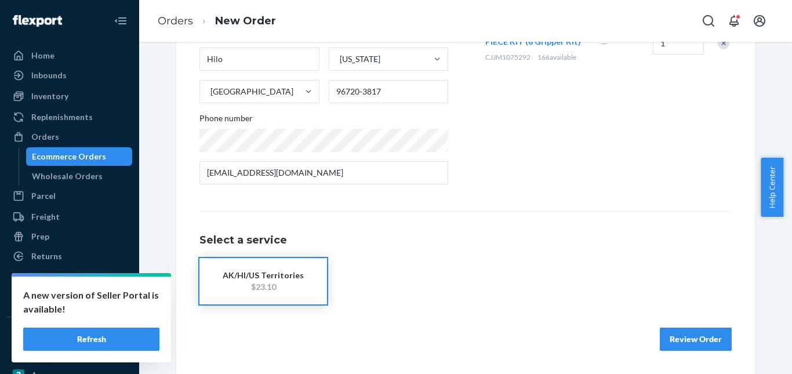
click at [672, 329] on button "Review Order" at bounding box center [696, 339] width 72 height 23
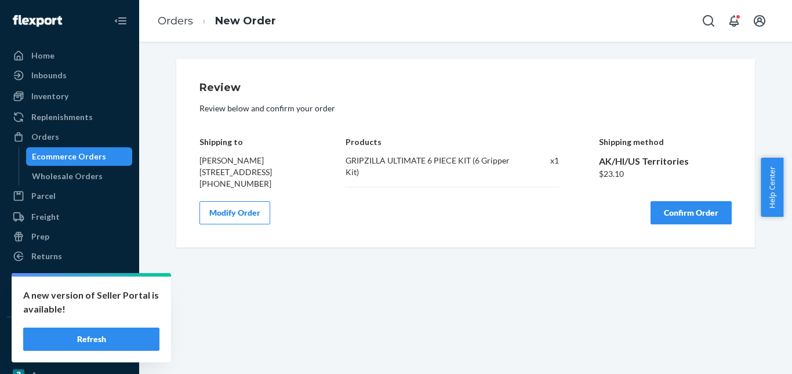
scroll to position [0, 0]
click at [693, 224] on button "Confirm Order" at bounding box center [690, 212] width 81 height 23
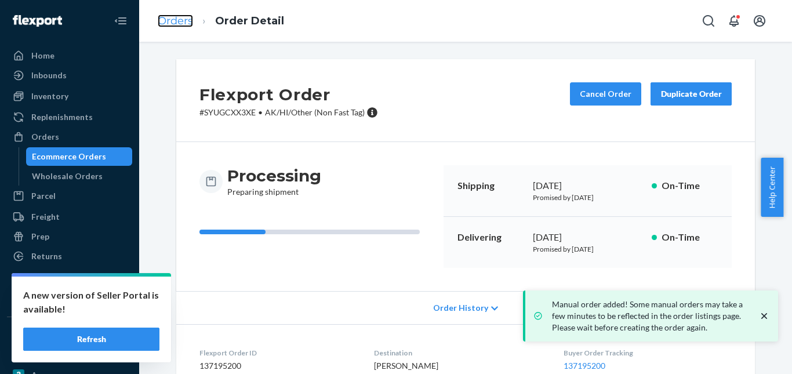
click at [171, 18] on link "Orders" at bounding box center [175, 20] width 35 height 13
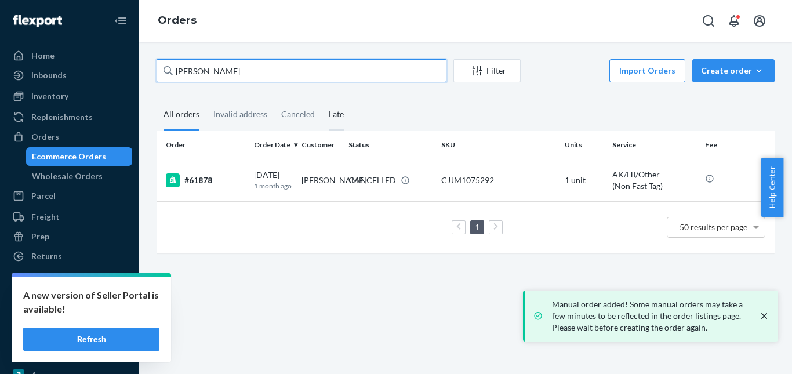
drag, startPoint x: 119, startPoint y: 70, endPoint x: 319, endPoint y: 101, distance: 201.9
click at [89, 69] on div "Home Inbounds Shipping Plans Problems Inventory Products Replenishments Orders …" at bounding box center [396, 187] width 792 height 374
paste input "[PERSON_NAME]"
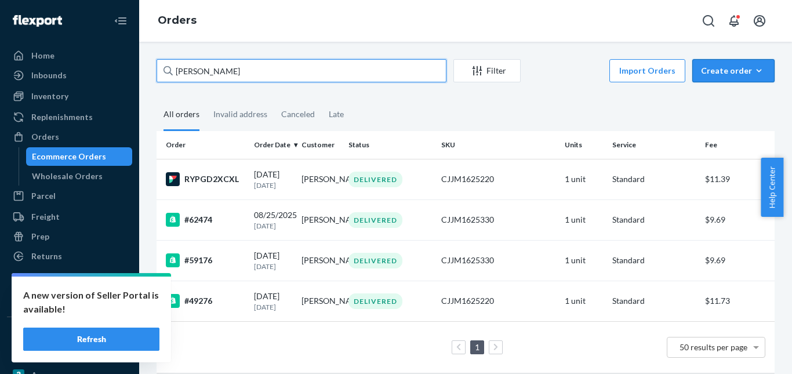
type input "[PERSON_NAME]"
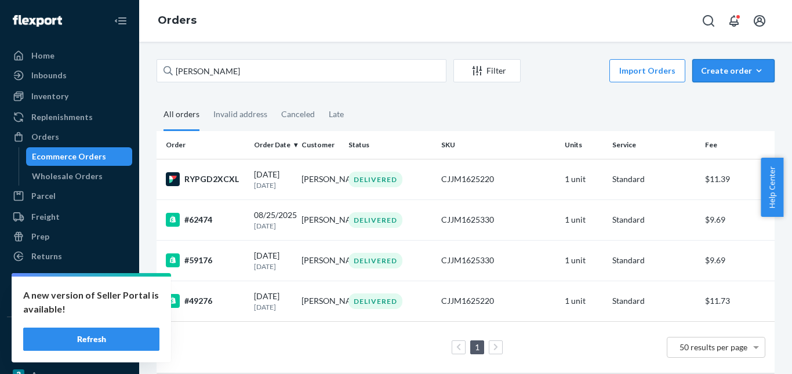
click at [722, 71] on div "Create order" at bounding box center [733, 71] width 65 height 12
click at [721, 100] on span "Ecommerce order" at bounding box center [740, 98] width 72 height 8
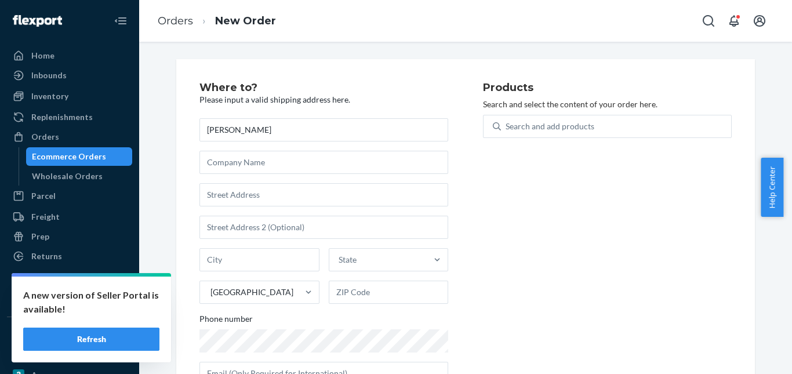
type input "[PERSON_NAME]"
click at [281, 201] on input "text" at bounding box center [323, 194] width 249 height 23
paste input "[STREET_ADDRESS][PERSON_NAME]"
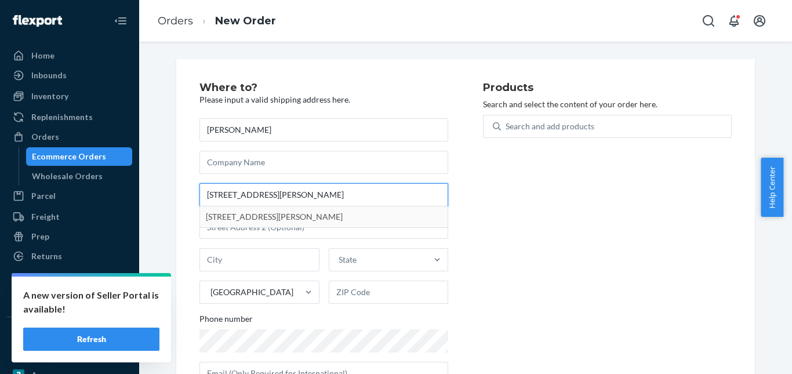
type input "[STREET_ADDRESS][PERSON_NAME]"
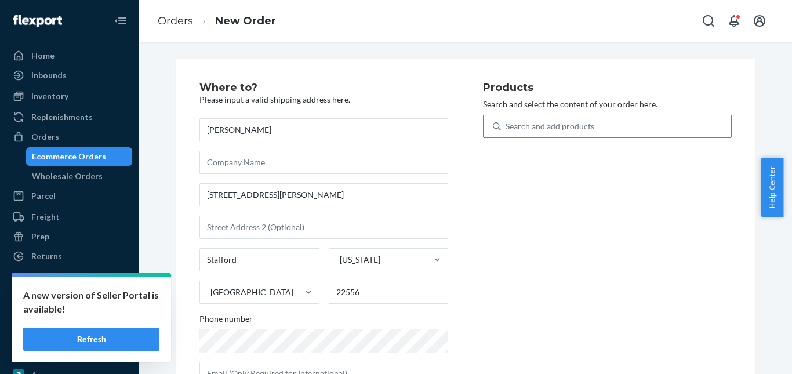
click at [537, 124] on div "Search and add products" at bounding box center [550, 127] width 89 height 12
click at [507, 124] on input "Search and add products" at bounding box center [506, 127] width 1 height 12
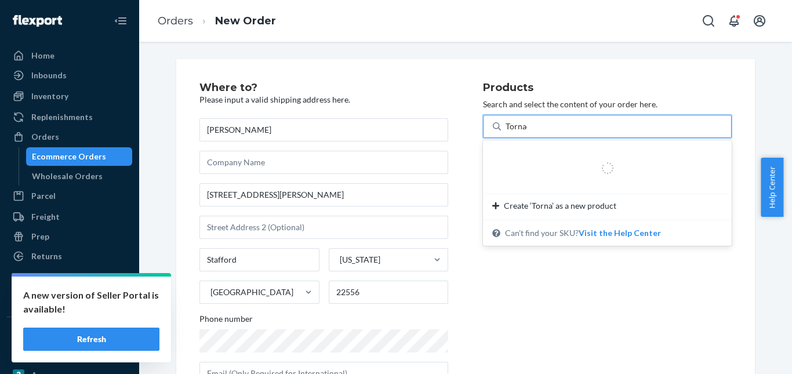
type input "Tornado"
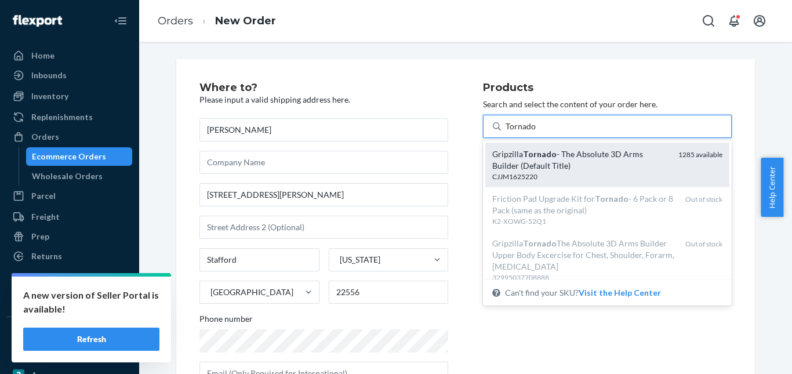
click at [551, 153] on div "Gripzilla Tornado - The Absolute 3D Arms Builder (Default Title)" at bounding box center [580, 159] width 177 height 23
click at [536, 132] on input "Tornado" at bounding box center [521, 127] width 31 height 12
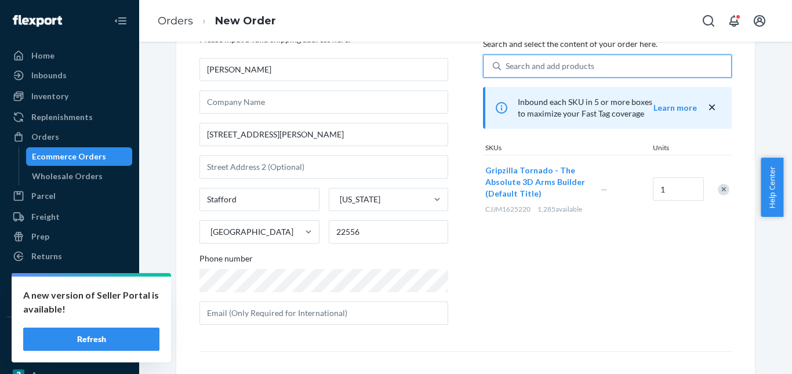
scroll to position [189, 0]
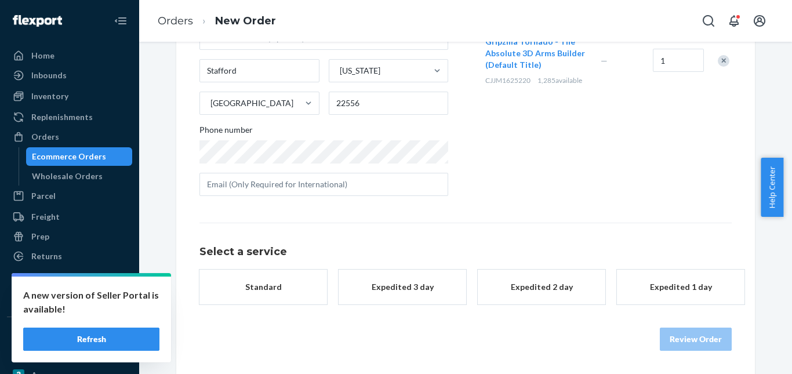
drag, startPoint x: 382, startPoint y: 295, endPoint x: 529, endPoint y: 305, distance: 147.0
click at [383, 295] on button "Expedited 3 day" at bounding box center [403, 287] width 128 height 35
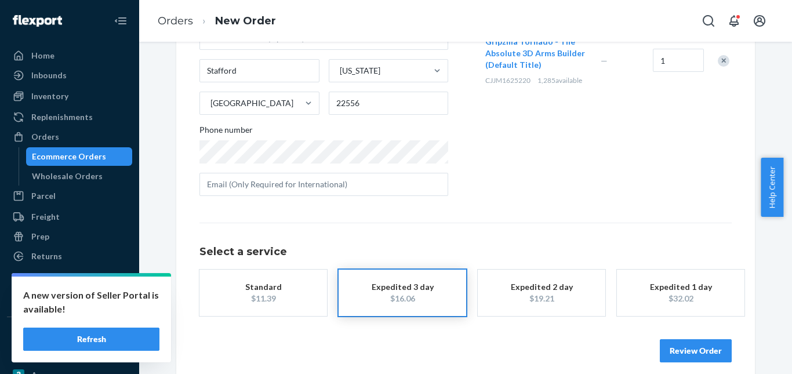
click at [689, 348] on div "Review Order" at bounding box center [465, 345] width 532 height 35
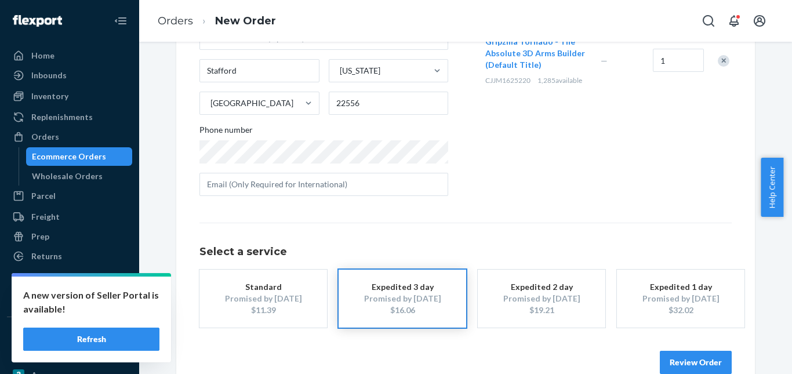
click at [689, 357] on button "Review Order" at bounding box center [696, 362] width 72 height 23
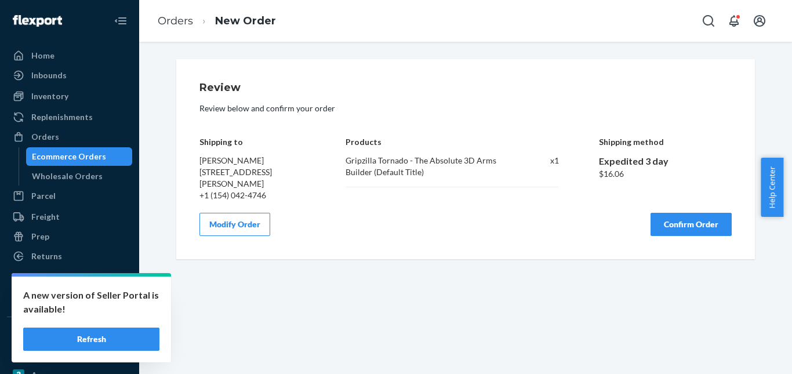
drag, startPoint x: 689, startPoint y: 217, endPoint x: 676, endPoint y: 220, distance: 13.6
click at [689, 217] on button "Confirm Order" at bounding box center [690, 224] width 81 height 23
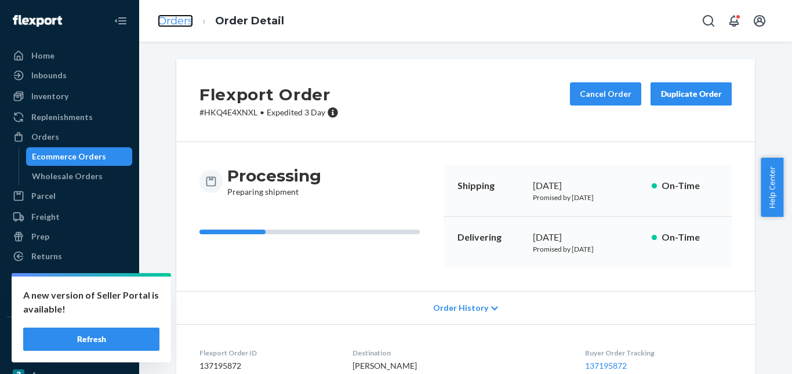
click at [188, 23] on link "Orders" at bounding box center [175, 20] width 35 height 13
